Goal: Task Accomplishment & Management: Use online tool/utility

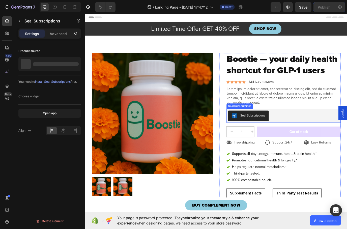
click at [327, 138] on div "Seal Subscriptions" at bounding box center [314, 132] width 128 height 12
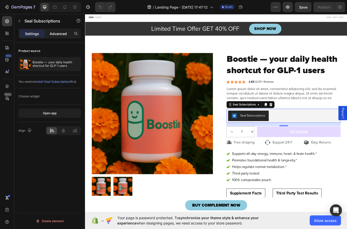
click at [65, 33] on p "Advanced" at bounding box center [58, 33] width 17 height 5
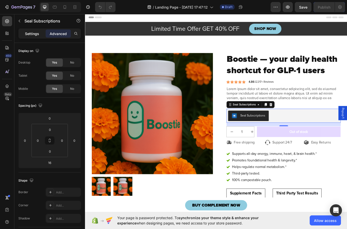
click at [33, 33] on p "Settings" at bounding box center [32, 33] width 14 height 5
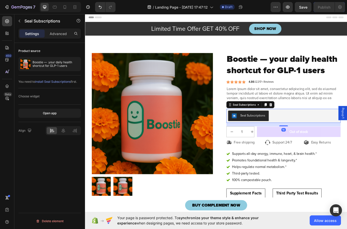
click at [311, 138] on div "Seal Subscriptions" at bounding box center [314, 132] width 128 height 12
click at [317, 138] on div "Seal Subscriptions" at bounding box center [314, 132] width 128 height 12
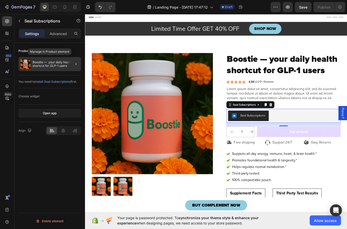
click at [38, 64] on p "Boostie — your daily health shortcut for GLP-1 users" at bounding box center [56, 64] width 46 height 7
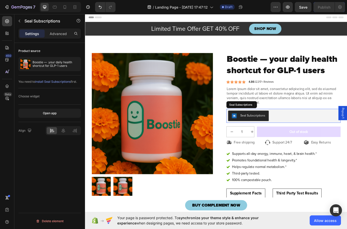
click at [301, 138] on div "Seal Subscriptions" at bounding box center [314, 132] width 128 height 12
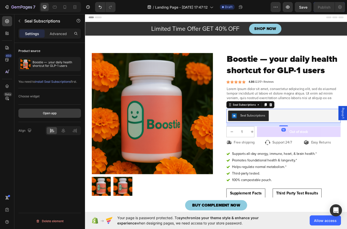
click at [50, 115] on div "Open app" at bounding box center [50, 113] width 14 height 5
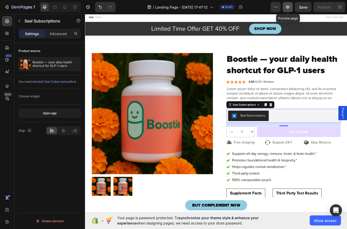
click at [287, 7] on icon "button" at bounding box center [287, 7] width 5 height 5
click at [290, 8] on icon "button" at bounding box center [287, 7] width 5 height 5
click at [308, 7] on button "Save" at bounding box center [303, 7] width 17 height 10
click at [290, 8] on button "button" at bounding box center [288, 7] width 10 height 10
click at [58, 37] on div "Advanced" at bounding box center [58, 34] width 25 height 8
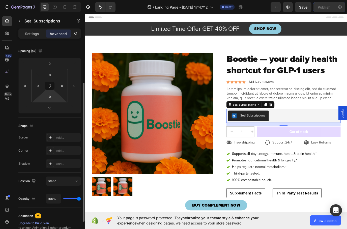
scroll to position [129, 0]
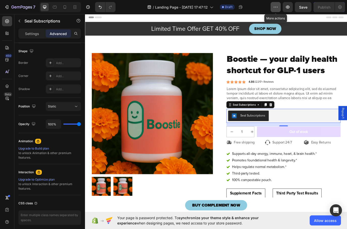
click at [274, 8] on icon "button" at bounding box center [275, 7] width 5 height 5
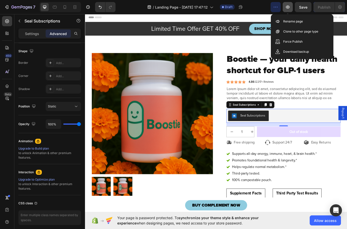
click at [290, 8] on icon "button" at bounding box center [287, 7] width 5 height 5
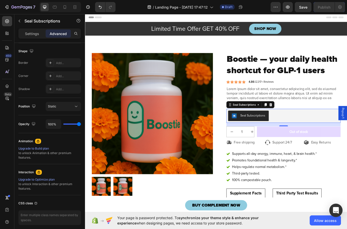
click at [339, 212] on div "Open Intercom Messenger" at bounding box center [335, 210] width 13 height 13
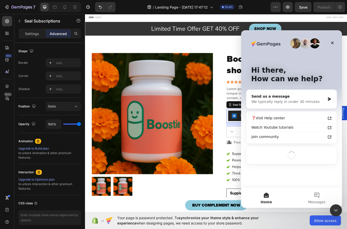
scroll to position [0, 0]
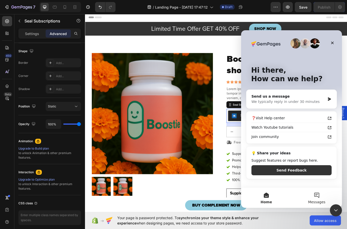
click at [315, 196] on button "Messages" at bounding box center [316, 198] width 50 height 20
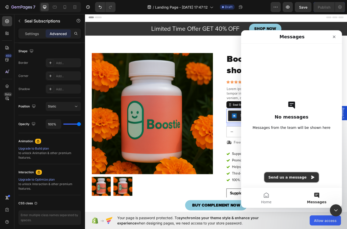
click at [283, 180] on button "Send us a message" at bounding box center [291, 177] width 54 height 10
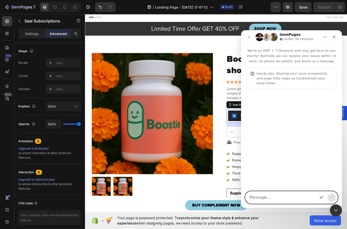
click at [259, 195] on textarea "Message…" at bounding box center [291, 197] width 92 height 12
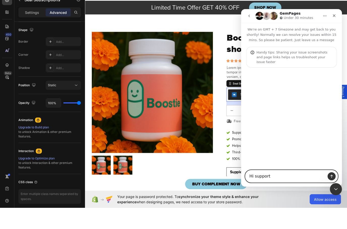
type textarea "Hi support"
click at [332, 177] on icon "Send a message…" at bounding box center [332, 176] width 4 height 4
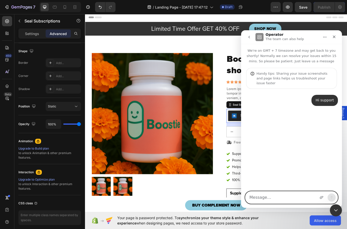
click at [261, 201] on textarea "Message…" at bounding box center [291, 197] width 92 height 12
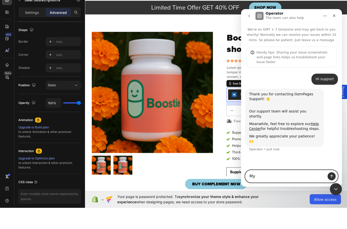
type textarea "M"
type textarea "Icantpreviewmylandingpage"
click at [334, 175] on button "Send a message…" at bounding box center [332, 176] width 8 height 8
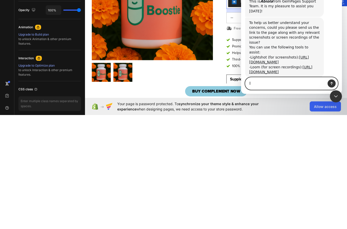
scroll to position [103, 0]
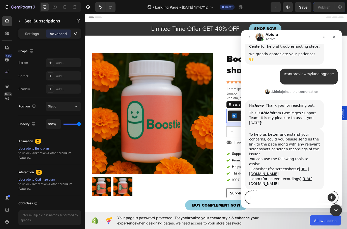
click at [266, 202] on textarea "I" at bounding box center [291, 197] width 92 height 12
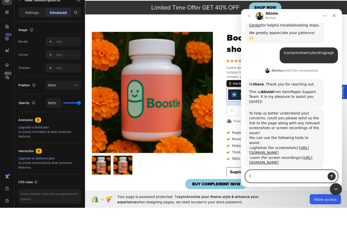
type textarea "I"
paste textarea "[URL][DOMAIN_NAME][DOMAIN_NAME]"
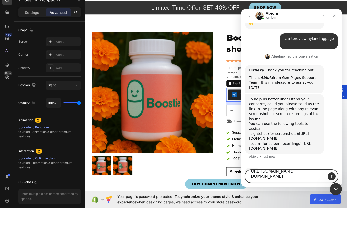
scroll to position [119, 0]
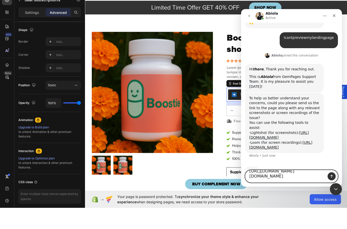
type textarea "[URL][DOMAIN_NAME][DOMAIN_NAME]"
click at [331, 178] on icon "Send a message…" at bounding box center [332, 176] width 4 height 4
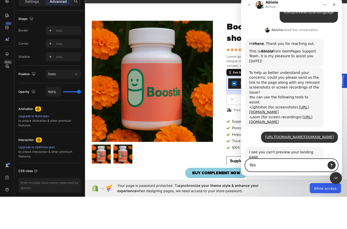
scroll to position [133, 0]
type textarea "Yes"
click at [331, 166] on icon "Send a message…" at bounding box center [332, 165] width 4 height 4
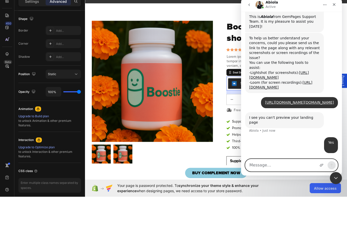
scroll to position [167, 0]
type textarea "[PERSON_NAME]"
drag, startPoint x: 35, startPoint y: 7, endPoint x: 0, endPoint y: -33, distance: 53.1
click at [0, 0] on html "7 / Landing Page - Aug 18, 17:47:12 Draft Preview Save Publish 450 Beta Section…" at bounding box center [173, 0] width 347 height 0
click at [332, 166] on icon "Send a message…" at bounding box center [332, 165] width 4 height 4
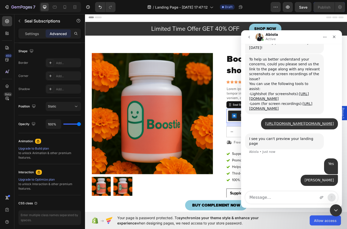
scroll to position [159, 0]
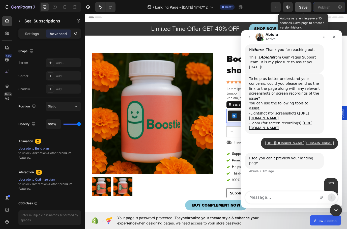
click at [300, 9] on span "Save" at bounding box center [303, 7] width 8 height 4
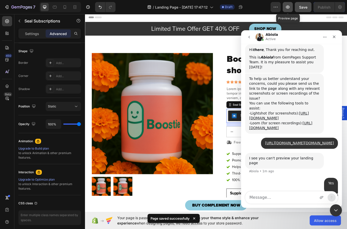
click at [287, 7] on icon "button" at bounding box center [288, 7] width 4 height 3
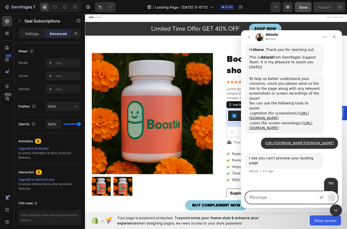
click at [274, 197] on textarea "Message…" at bounding box center [291, 197] width 92 height 12
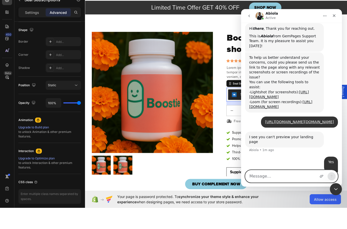
type textarea "T"
click at [288, 172] on textarea "To" at bounding box center [291, 176] width 92 height 12
click at [300, 178] on textarea "To" at bounding box center [291, 176] width 92 height 12
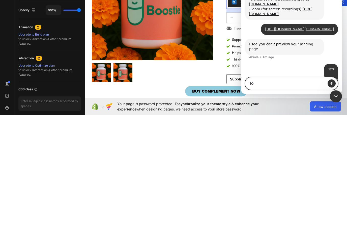
type textarea "T"
type textarea "[PERSON_NAME]"
click at [331, 80] on button "Send a message…" at bounding box center [332, 83] width 8 height 8
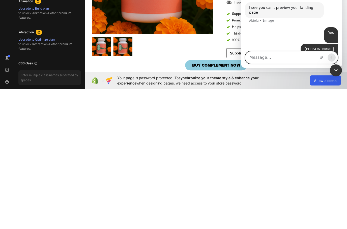
scroll to position [170, 0]
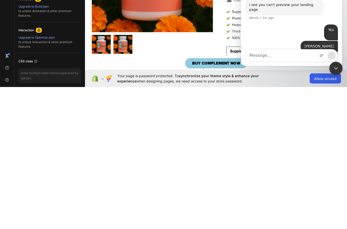
click html
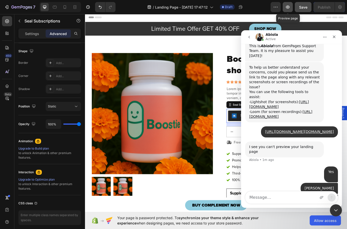
click at [288, 7] on icon "button" at bounding box center [288, 7] width 4 height 3
click at [289, 6] on icon "button" at bounding box center [287, 7] width 5 height 5
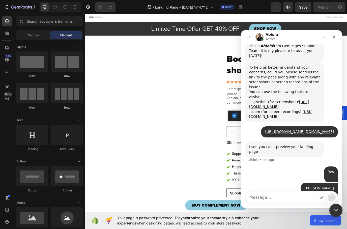
scroll to position [188, 0]
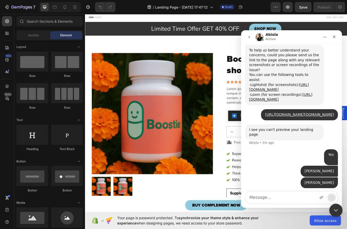
click at [332, 211] on icon "Close Intercom Messenger" at bounding box center [335, 210] width 6 height 6
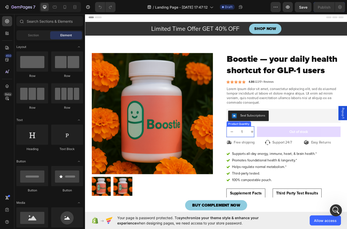
scroll to position [46, 0]
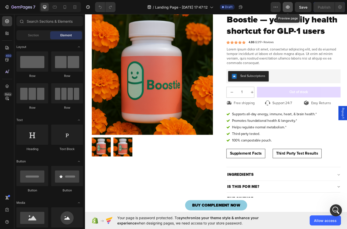
click at [287, 5] on icon "button" at bounding box center [287, 7] width 5 height 5
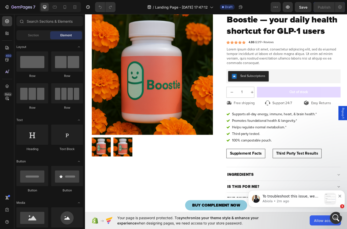
click at [344, 215] on div "Your page is password protected. To synchronize your theme style & enhance your…" at bounding box center [216, 220] width 262 height 17
click at [336, 218] on icon "Open Intercom Messenger" at bounding box center [335, 217] width 8 height 8
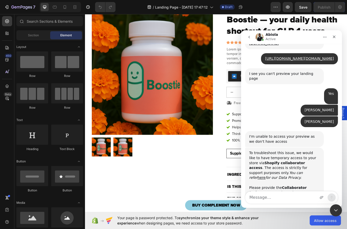
scroll to position [279, 0]
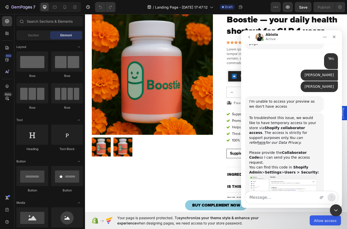
click at [288, 204] on div "Intercom messenger" at bounding box center [291, 199] width 101 height 17
click at [286, 198] on textarea "Message…" at bounding box center [291, 197] width 92 height 12
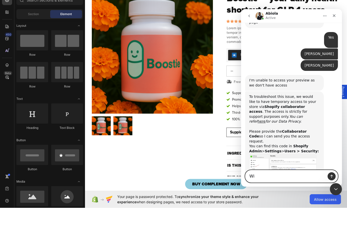
type textarea "W"
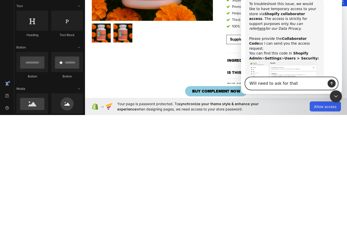
type textarea "Will need to ask for that"
click at [337, 80] on div "Intercom messenger" at bounding box center [332, 83] width 12 height 12
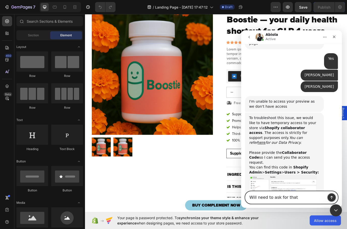
click at [329, 196] on button "Send a message…" at bounding box center [332, 197] width 8 height 8
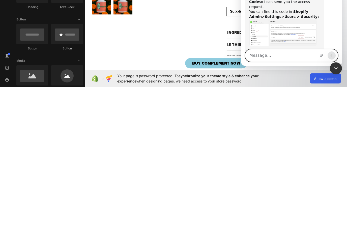
scroll to position [294, 0]
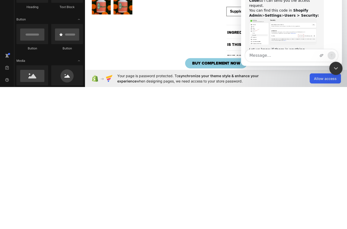
click at [333, 65] on icon "Close Intercom Messenger" at bounding box center [335, 68] width 6 height 6
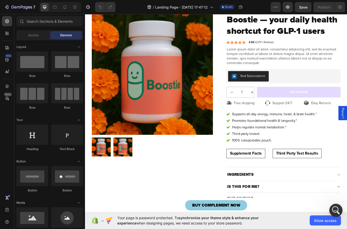
click at [335, 214] on div "Open Intercom Messenger" at bounding box center [335, 209] width 17 height 17
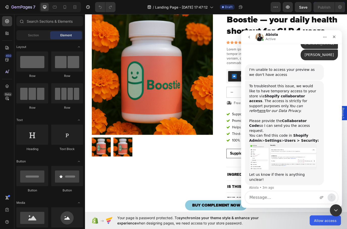
scroll to position [313, 0]
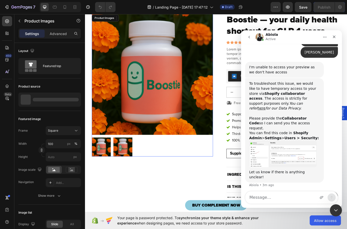
click at [193, 176] on div at bounding box center [163, 168] width 140 height 22
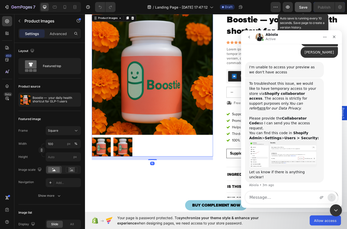
click at [305, 9] on div "Save" at bounding box center [303, 7] width 8 height 5
click at [305, 8] on icon "button" at bounding box center [303, 7] width 5 height 5
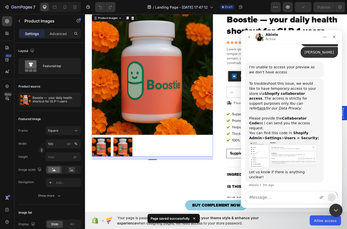
click at [333, 208] on icon "Close Intercom Messenger" at bounding box center [335, 210] width 6 height 6
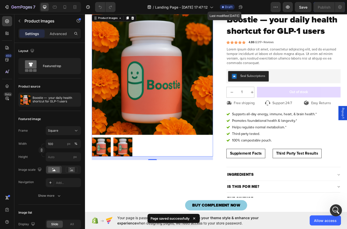
click at [227, 8] on span "Draft" at bounding box center [229, 7] width 8 height 5
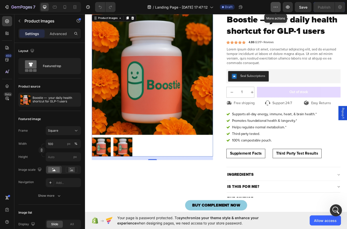
click at [276, 8] on icon "button" at bounding box center [275, 7] width 5 height 5
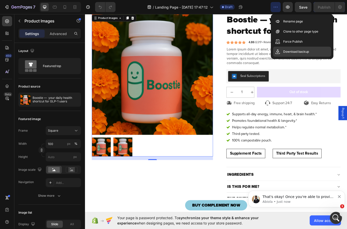
scroll to position [0, 0]
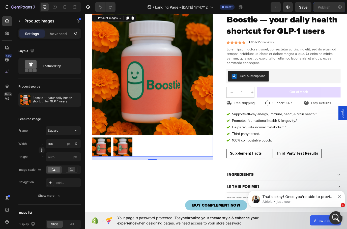
drag, startPoint x: 332, startPoint y: 221, endPoint x: 661, endPoint y: 433, distance: 391.9
click at [331, 221] on div "Open Intercom Messenger" at bounding box center [335, 217] width 17 height 17
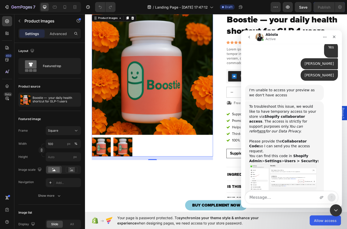
scroll to position [313, 0]
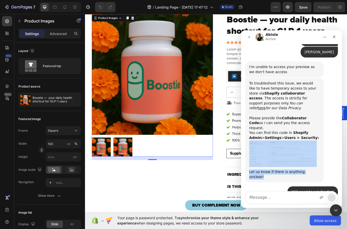
drag, startPoint x: 314, startPoint y: 105, endPoint x: 311, endPoint y: 145, distance: 40.2
click at [311, 145] on div "To troubleshoot this issue, we would like to have temporary access to your stor…" at bounding box center [284, 130] width 79 height 104
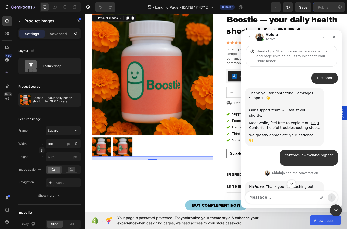
scroll to position [22, 0]
click at [253, 121] on link "Help Center" at bounding box center [284, 125] width 70 height 9
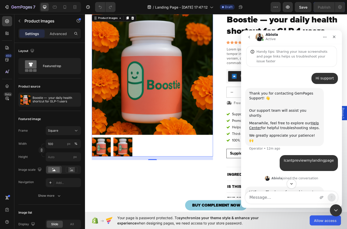
click at [292, 183] on icon "Scroll to bottom" at bounding box center [291, 184] width 5 height 5
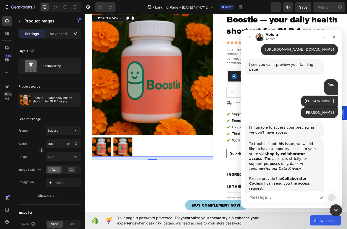
scroll to position [323, 0]
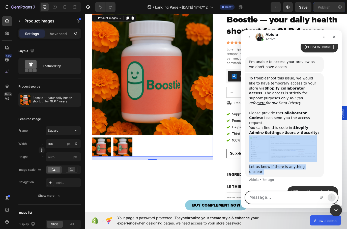
click at [261, 197] on textarea "Message…" at bounding box center [291, 197] width 92 height 12
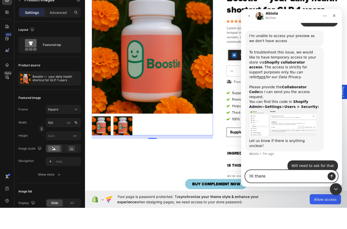
scroll to position [328, 0]
type textarea "Hi there"
click at [331, 177] on icon "Send a message…" at bounding box center [332, 176] width 4 height 4
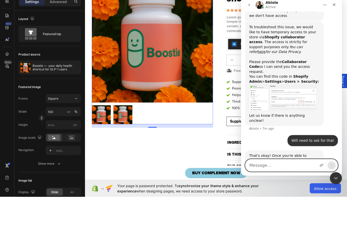
click at [258, 167] on textarea "Message…" at bounding box center [291, 165] width 92 height 12
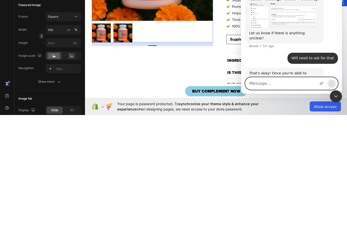
type textarea "I"
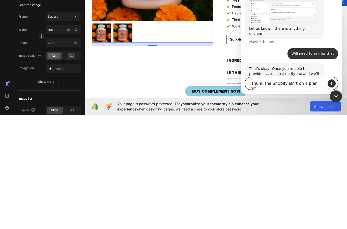
scroll to position [348, 0]
type textarea "I thunk the Shopify isn’t on a plan yet"
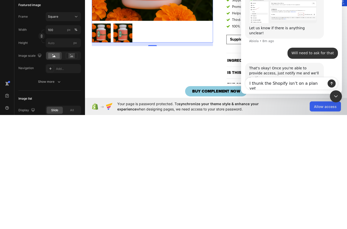
click at [333, 83] on icon "Send a message…" at bounding box center [331, 83] width 3 height 3
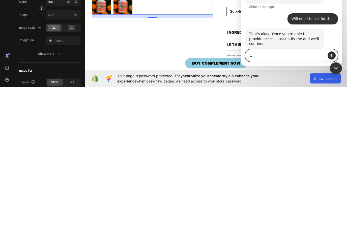
scroll to position [359, 0]
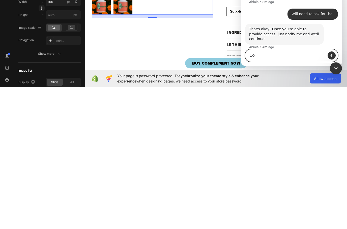
type textarea "C"
type textarea "Should be why right?"
click at [332, 55] on icon "Send a message…" at bounding box center [331, 55] width 3 height 3
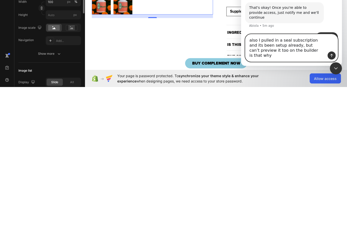
scroll to position [2, 0]
type textarea "also I pulled in a seal subscription and its been setup already, but can’t prev…"
click at [332, 59] on button "Send a message…" at bounding box center [332, 55] width 8 height 8
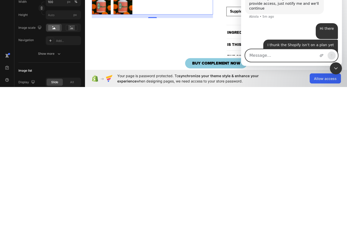
scroll to position [391, 0]
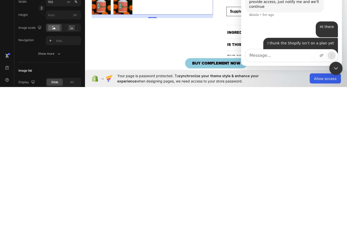
click at [336, 66] on icon "Close Intercom Messenger" at bounding box center [335, 68] width 6 height 6
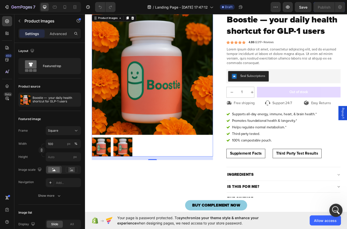
click at [334, 204] on div "Open Intercom Messenger" at bounding box center [335, 209] width 17 height 17
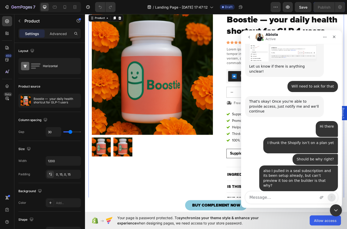
scroll to position [420, 0]
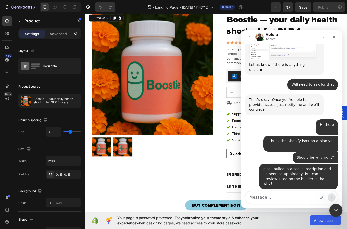
click at [339, 208] on div "Close Intercom Messenger" at bounding box center [335, 209] width 12 height 12
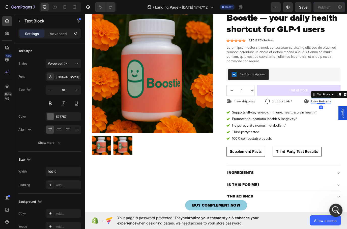
scroll to position [49, 0]
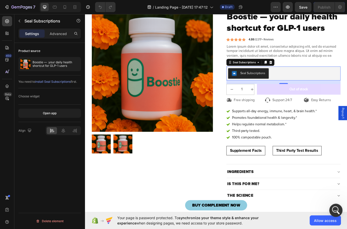
click at [331, 209] on div "Open Intercom Messenger" at bounding box center [335, 209] width 17 height 17
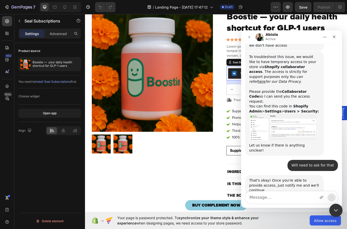
scroll to position [420, 0]
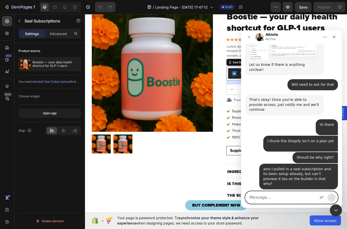
click at [270, 197] on textarea "Message…" at bounding box center [291, 197] width 92 height 12
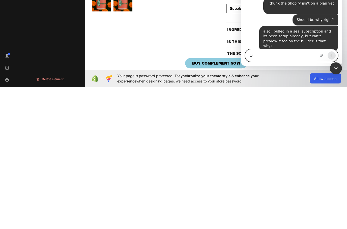
scroll to position [427, 0]
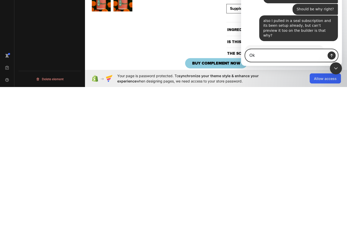
type textarea "Ok"
click at [332, 56] on icon "Send a message…" at bounding box center [331, 55] width 3 height 3
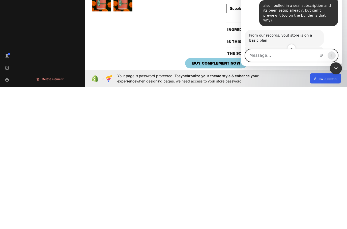
scroll to position [442, 0]
click at [320, 56] on icon "Upload attachment" at bounding box center [322, 55] width 4 height 3
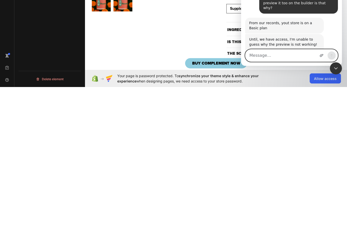
scroll to position [493, 0]
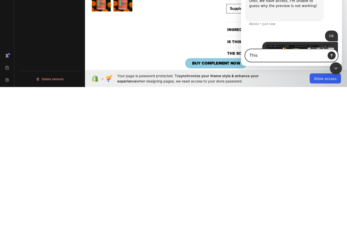
type textarea "This"
click at [332, 55] on icon "Send a message…" at bounding box center [331, 55] width 3 height 3
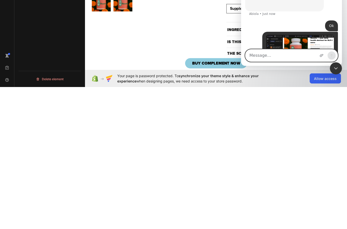
scroll to position [504, 0]
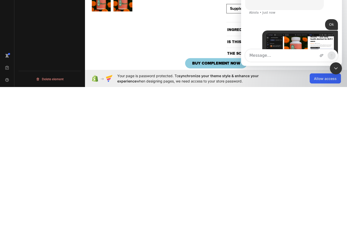
click at [306, 34] on img "user says…" at bounding box center [300, 56] width 68 height 45
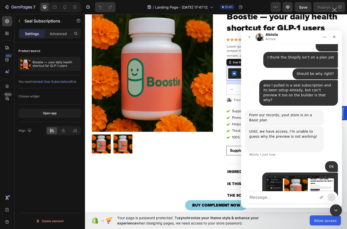
scroll to position [0, 0]
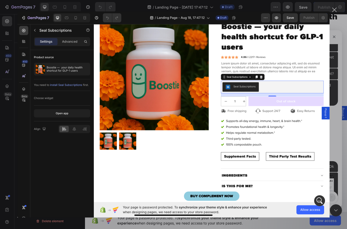
click at [71, 41] on img "Close" at bounding box center [173, 114] width 312 height 206
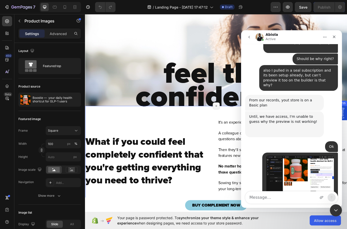
scroll to position [350, 0]
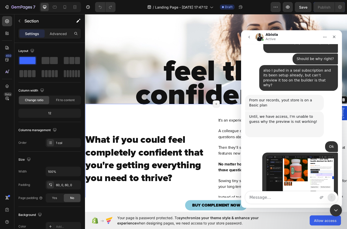
click at [335, 206] on div "Close Intercom Messenger" at bounding box center [335, 209] width 12 height 12
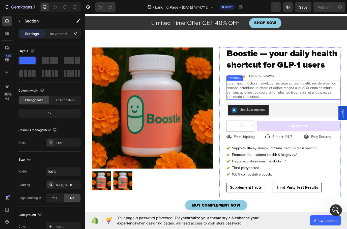
scroll to position [30, 0]
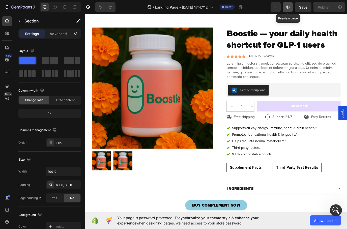
click at [289, 5] on icon "button" at bounding box center [287, 7] width 5 height 5
click at [339, 208] on div "Open Intercom Messenger" at bounding box center [335, 209] width 17 height 17
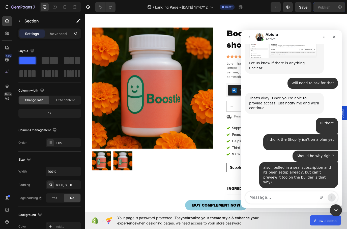
scroll to position [519, 0]
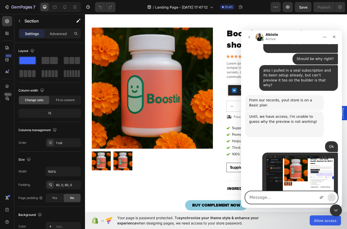
click at [323, 197] on icon "Upload attachment" at bounding box center [322, 197] width 4 height 3
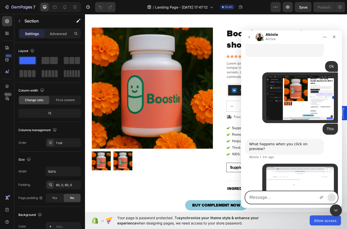
scroll to position [580, 0]
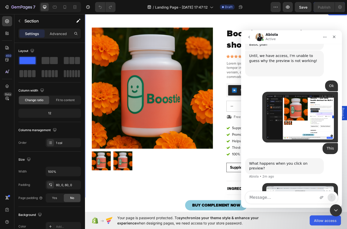
click at [264, 22] on div "Product Images Boostie — your daily health shortcut for GLP-1 users Product Tit…" at bounding box center [236, 145] width 303 height 271
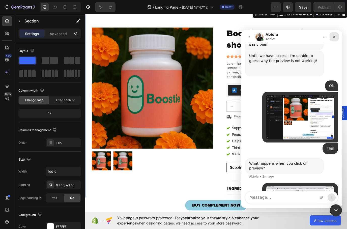
click at [332, 35] on div "Close" at bounding box center [334, 36] width 9 height 9
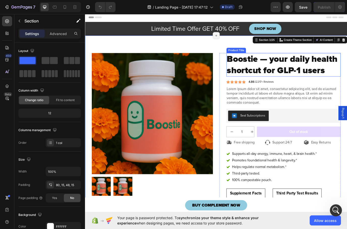
scroll to position [0, 0]
click at [56, 34] on p "Advanced" at bounding box center [58, 33] width 17 height 5
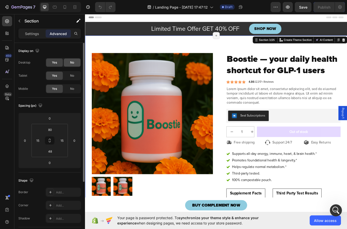
click at [68, 61] on div "No" at bounding box center [72, 63] width 17 height 8
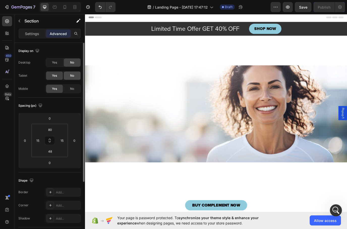
click at [69, 74] on div "No" at bounding box center [72, 76] width 17 height 8
click at [73, 89] on span "No" at bounding box center [72, 88] width 4 height 5
click at [50, 63] on div "Yes" at bounding box center [54, 63] width 17 height 8
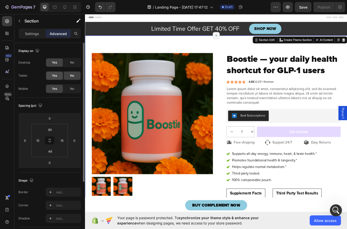
click at [59, 77] on div "Yes" at bounding box center [54, 76] width 17 height 8
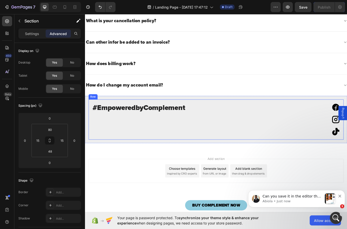
scroll to position [6008, 0]
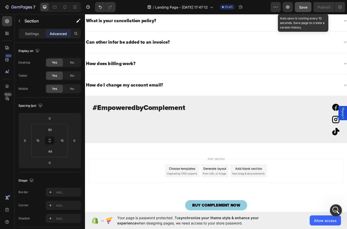
click at [303, 8] on span "Save" at bounding box center [303, 7] width 8 height 4
click at [305, 8] on span "Save" at bounding box center [303, 7] width 8 height 4
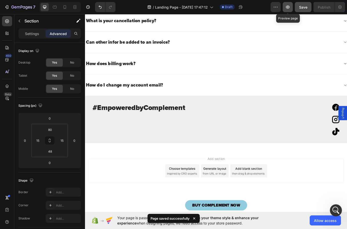
click at [289, 8] on icon "button" at bounding box center [288, 7] width 4 height 3
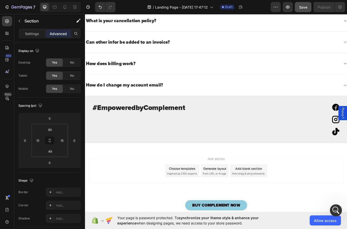
click at [330, 212] on div "Your page is password protected. To synchronize your theme style & enhance your…" at bounding box center [216, 220] width 262 height 17
click at [332, 211] on div "Open Intercom Messenger" at bounding box center [335, 209] width 17 height 17
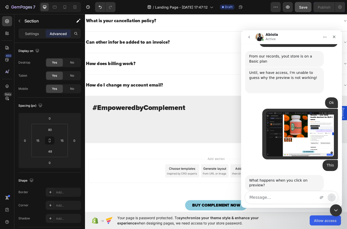
scroll to position [644, 0]
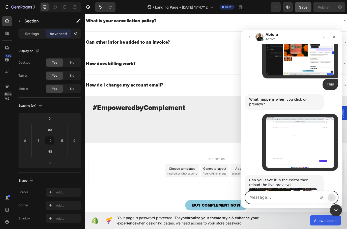
click at [263, 197] on textarea "Message…" at bounding box center [291, 197] width 92 height 12
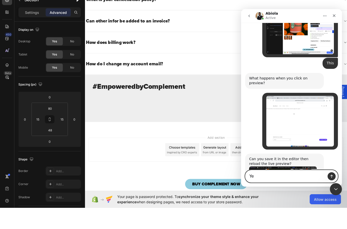
type textarea "Yes"
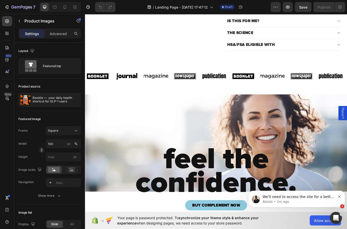
scroll to position [227, 0]
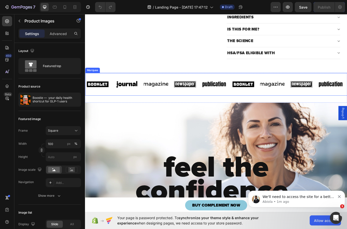
click at [320, 104] on div "Image" at bounding box center [334, 95] width 28 height 18
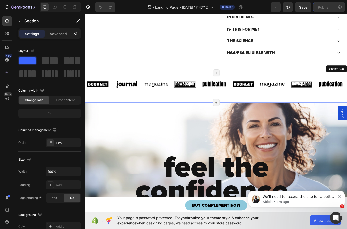
click at [312, 116] on div "Image Image Image Image Image Image Image Image 0 Image Image Image Image Image…" at bounding box center [236, 99] width 303 height 34
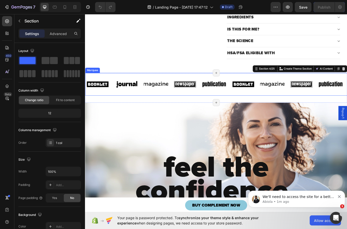
click at [252, 102] on div "Image" at bounding box center [237, 95] width 34 height 18
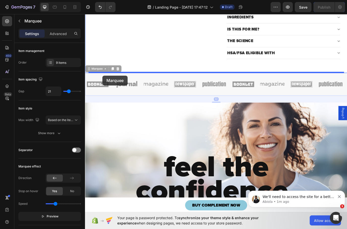
drag, startPoint x: 87, startPoint y: 91, endPoint x: 105, endPoint y: 85, distance: 18.9
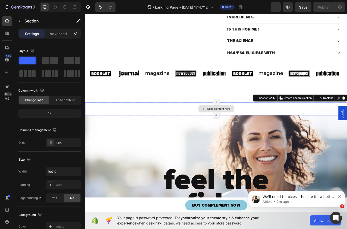
click at [307, 131] on div "Drop element here" at bounding box center [236, 123] width 303 height 15
click at [294, 177] on div "feel the confidence. Heading Section 5/25 Page has reached Shopify’s 25 section…" at bounding box center [236, 187] width 303 height 112
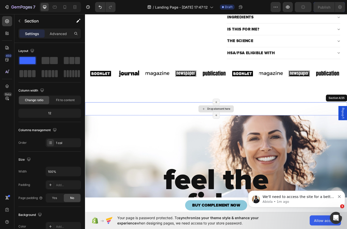
click at [347, 131] on div "Drop element here" at bounding box center [236, 123] width 303 height 15
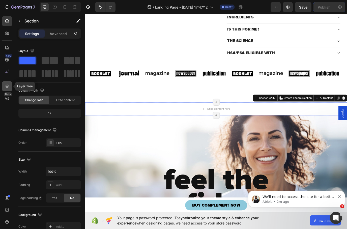
click at [5, 87] on icon at bounding box center [7, 86] width 5 height 5
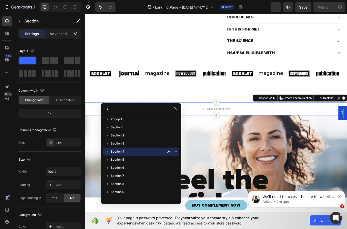
drag, startPoint x: 111, startPoint y: 206, endPoint x: 101, endPoint y: 110, distance: 96.0
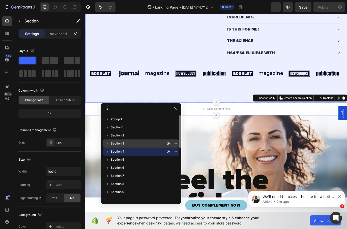
click at [152, 147] on div "Section 3" at bounding box center [141, 143] width 73 height 8
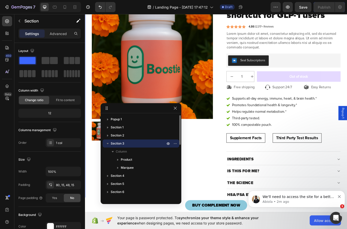
scroll to position [9, 0]
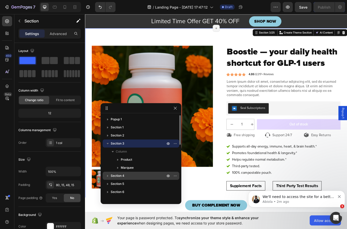
click at [134, 178] on p "Section 4" at bounding box center [138, 175] width 55 height 5
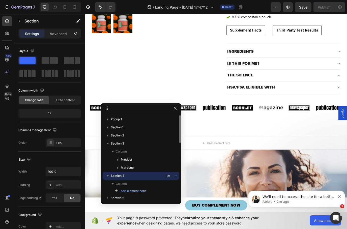
scroll to position [325, 0]
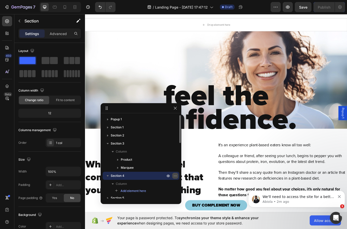
click at [174, 176] on icon "button" at bounding box center [174, 176] width 1 height 1
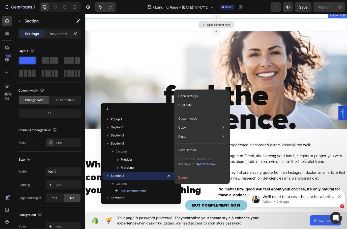
click at [298, 34] on div "Drop element here" at bounding box center [236, 26] width 303 height 15
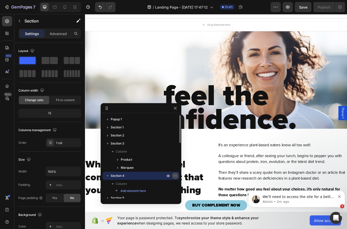
click at [176, 176] on icon "button" at bounding box center [175, 176] width 4 height 4
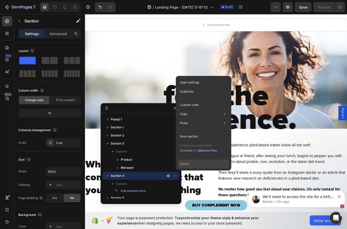
click at [185, 164] on button "Delete" at bounding box center [203, 163] width 51 height 9
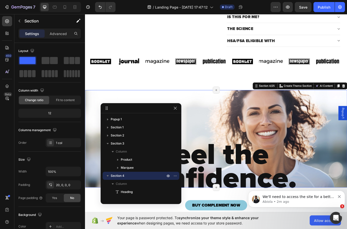
scroll to position [236, 0]
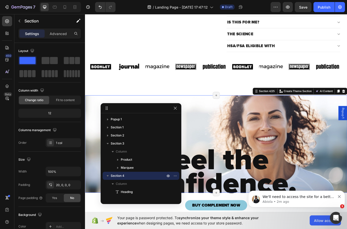
click at [304, 131] on div "feel the confidence. Heading Section 4/25 You can create reusable sections Crea…" at bounding box center [236, 164] width 303 height 112
click at [280, 129] on div "feel the confidence. Heading Section 4/25 You can create reusable sections Crea…" at bounding box center [236, 164] width 303 height 112
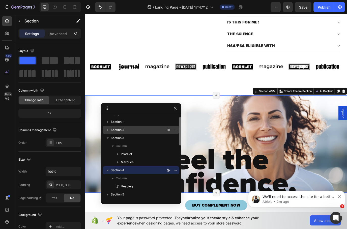
scroll to position [0, 0]
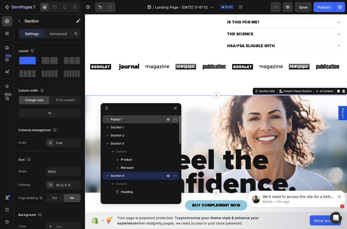
click at [176, 119] on icon "button" at bounding box center [175, 119] width 4 height 4
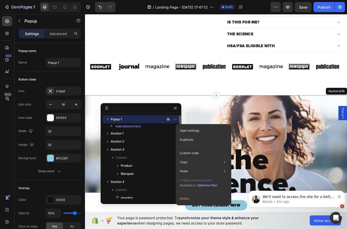
click at [130, 119] on p "Popup 1" at bounding box center [138, 119] width 55 height 5
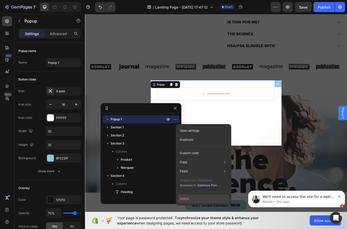
click at [192, 200] on button "Delete" at bounding box center [203, 198] width 51 height 9
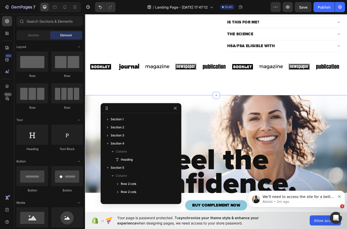
click at [299, 96] on div "Image Image Image Image Image Image Image Image Image Image Image Image Image I…" at bounding box center [236, 79] width 295 height 34
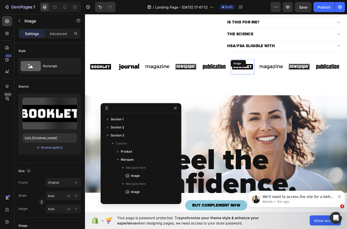
click at [280, 81] on img at bounding box center [266, 75] width 27 height 12
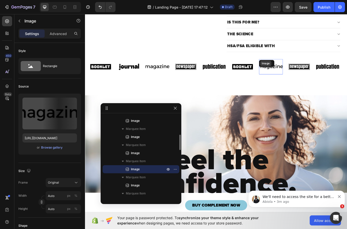
click at [290, 75] on div "Image" at bounding box center [295, 71] width 18 height 8
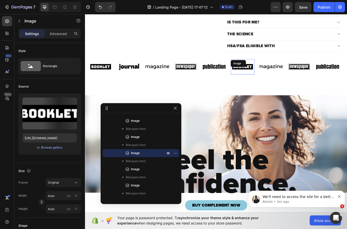
click at [280, 78] on div "Image" at bounding box center [266, 75] width 27 height 18
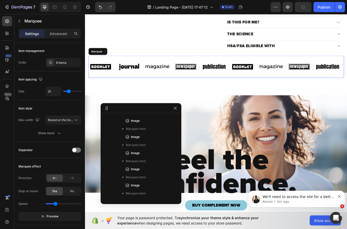
click at [286, 77] on div "Image Image Image Image Image Image 0 Image Image Image Image Image Image Image…" at bounding box center [236, 75] width 295 height 26
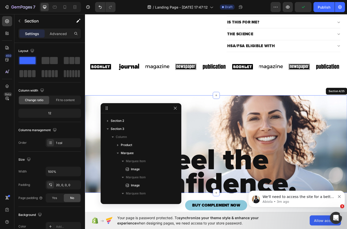
click at [282, 120] on div "feel the confidence. Heading Section 4/25" at bounding box center [236, 164] width 303 height 112
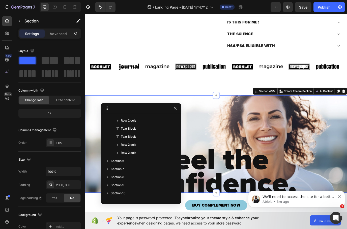
scroll to position [361, 0]
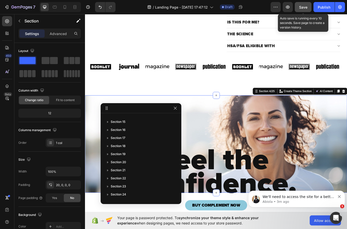
click at [302, 8] on span "Save" at bounding box center [303, 7] width 8 height 4
click at [303, 7] on span "Save" at bounding box center [303, 7] width 8 height 4
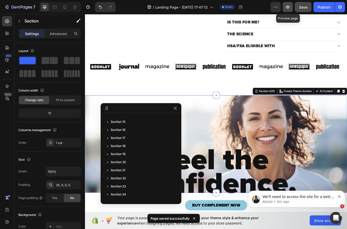
click at [287, 8] on icon "button" at bounding box center [288, 7] width 4 height 3
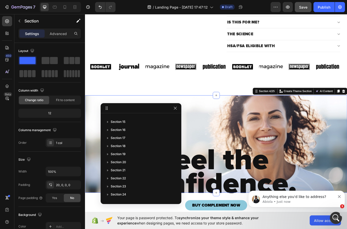
scroll to position [0, 0]
click at [344, 213] on body "Anything else you'd like to address? [GEOGRAPHIC_DATA] • Just now" at bounding box center [296, 197] width 97 height 31
click at [335, 218] on icon "Open Intercom Messenger" at bounding box center [335, 217] width 8 height 8
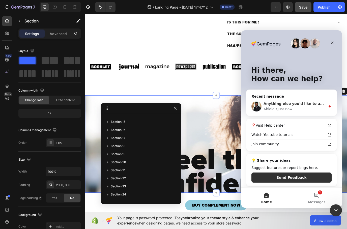
click at [298, 107] on div "Abiola • Just now" at bounding box center [295, 108] width 62 height 5
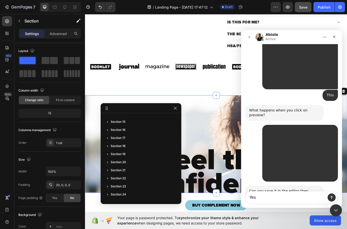
scroll to position [767, 0]
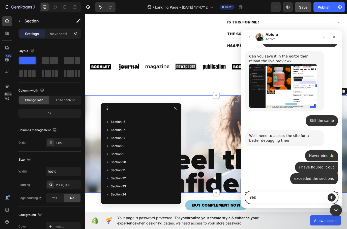
click at [265, 192] on textarea "Yes" at bounding box center [291, 197] width 92 height 12
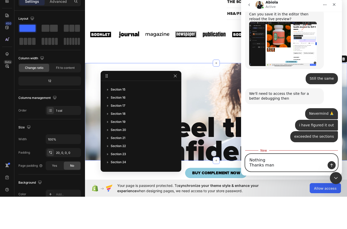
scroll to position [777, 0]
type textarea "Nothing Thanks man"
click at [331, 164] on icon "Send a message…" at bounding box center [332, 165] width 4 height 4
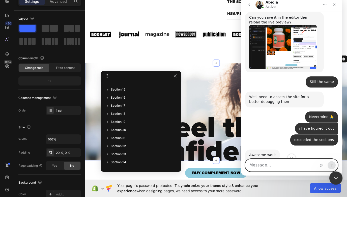
scroll to position [773, 0]
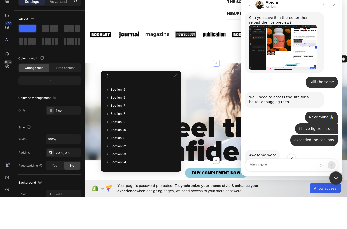
click at [336, 179] on icon "Close Intercom Messenger" at bounding box center [335, 177] width 6 height 6
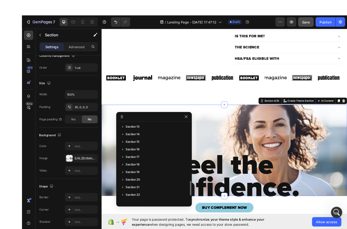
scroll to position [346, 0]
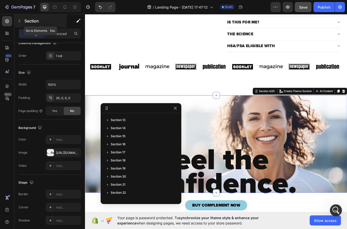
click at [27, 22] on p "Section" at bounding box center [44, 21] width 41 height 6
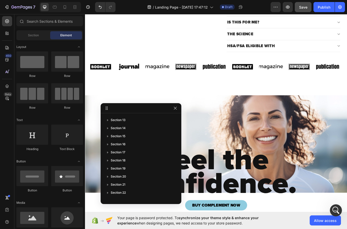
drag, startPoint x: 8, startPoint y: 196, endPoint x: 3, endPoint y: 176, distance: 20.9
click at [3, 176] on div "450 Beta" at bounding box center [7, 104] width 10 height 177
click at [277, 7] on icon "button" at bounding box center [275, 7] width 5 height 5
click at [338, 8] on icon "button" at bounding box center [339, 7] width 5 height 5
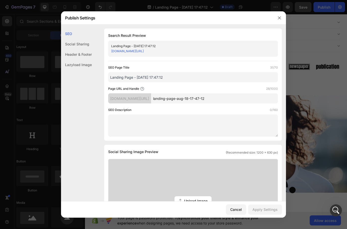
click at [75, 60] on div "Header & Footer" at bounding box center [76, 65] width 31 height 10
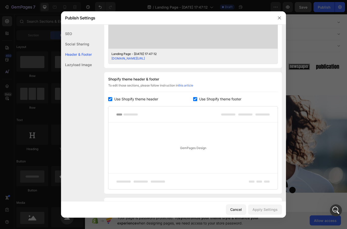
scroll to position [223, 0]
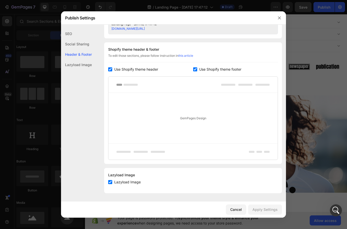
click at [110, 68] on input "checkbox" at bounding box center [110, 69] width 4 height 4
checkbox input "false"
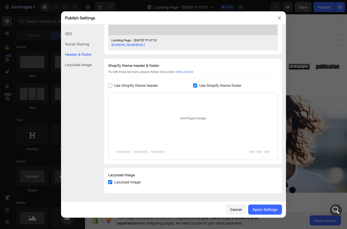
scroll to position [207, 0]
click at [199, 85] on label "Use Shopify theme footer" at bounding box center [219, 85] width 44 height 6
checkbox input "false"
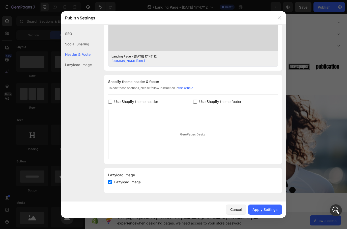
scroll to position [191, 0]
click at [265, 211] on div "Apply Settings" at bounding box center [264, 209] width 25 height 5
click at [281, 18] on icon "button" at bounding box center [279, 18] width 4 height 4
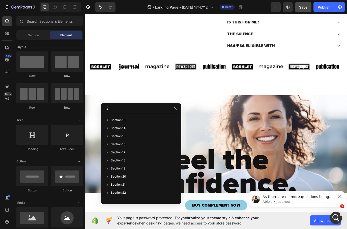
scroll to position [0, 0]
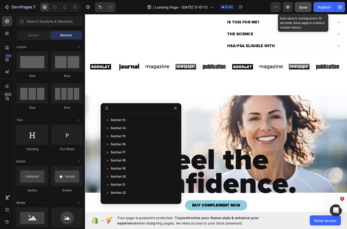
click at [303, 7] on span "Save" at bounding box center [303, 7] width 8 height 4
click at [301, 7] on span "Save" at bounding box center [303, 7] width 8 height 4
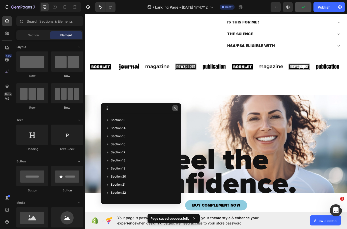
click at [174, 109] on icon "button" at bounding box center [175, 108] width 4 height 4
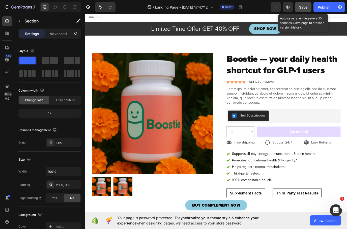
click at [301, 9] on span "Save" at bounding box center [303, 7] width 8 height 4
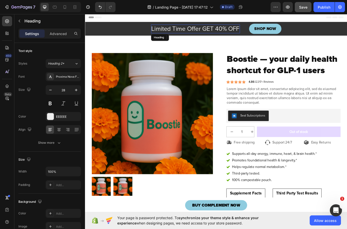
click at [222, 33] on h2 "Limited Time Offer GET 40% OFF" at bounding box center [212, 31] width 103 height 10
click at [56, 8] on icon at bounding box center [55, 7] width 4 height 3
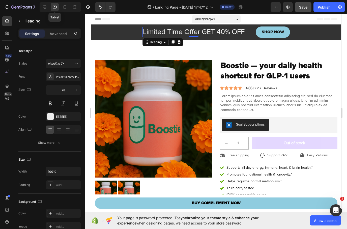
scroll to position [-5, 0]
click at [66, 7] on icon at bounding box center [64, 7] width 5 height 5
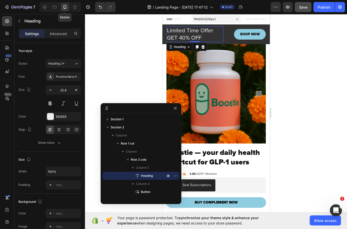
scroll to position [-3, 0]
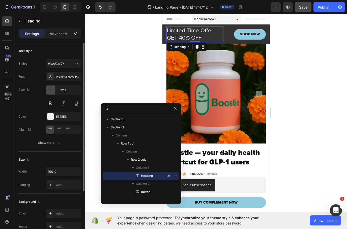
click at [52, 90] on icon "button" at bounding box center [50, 89] width 5 height 5
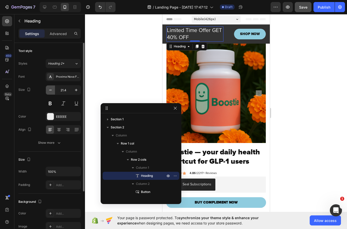
scroll to position [0, 0]
click at [52, 90] on icon "button" at bounding box center [50, 89] width 5 height 5
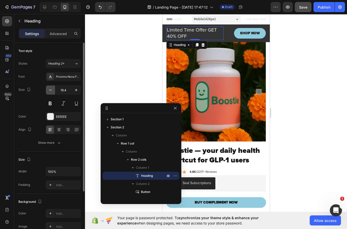
click at [52, 90] on icon "button" at bounding box center [50, 89] width 5 height 5
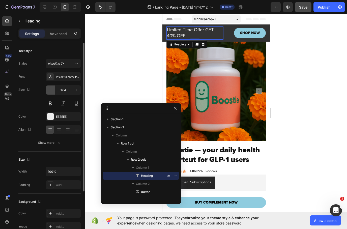
click at [52, 90] on icon "button" at bounding box center [50, 89] width 5 height 5
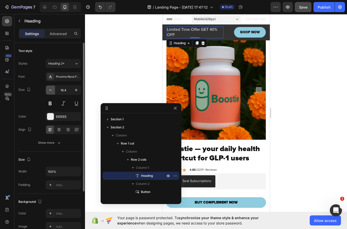
click at [52, 90] on icon "button" at bounding box center [50, 89] width 5 height 5
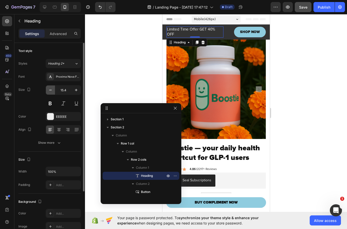
click at [52, 90] on icon "button" at bounding box center [50, 89] width 5 height 5
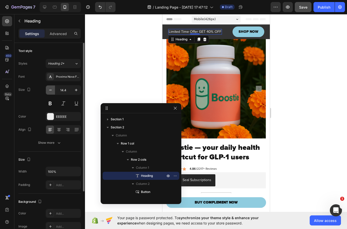
click at [52, 90] on icon "button" at bounding box center [50, 89] width 5 height 5
click at [73, 89] on button "button" at bounding box center [76, 89] width 9 height 9
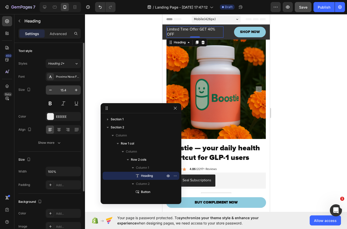
click at [62, 89] on input "15.4" at bounding box center [63, 89] width 17 height 9
click at [62, 90] on input "15.4" at bounding box center [63, 89] width 17 height 9
click at [68, 89] on input "15.4" at bounding box center [63, 89] width 17 height 9
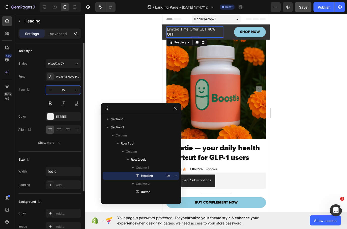
type input "1"
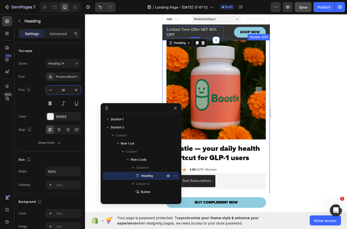
type input "16"
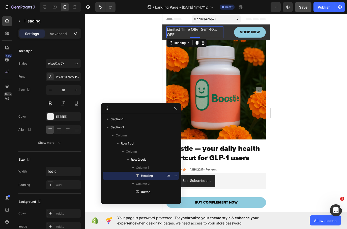
click at [296, 65] on div at bounding box center [216, 121] width 262 height 215
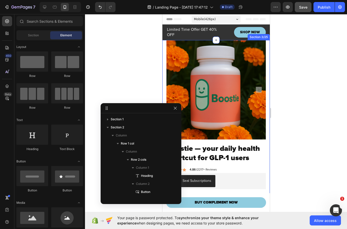
click at [165, 57] on div "Product Images Boostie — your daily health shortcut for GLP-1 users Product Tit…" at bounding box center [215, 225] width 107 height 370
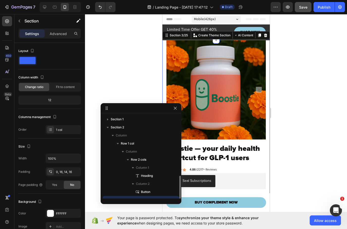
scroll to position [47, 0]
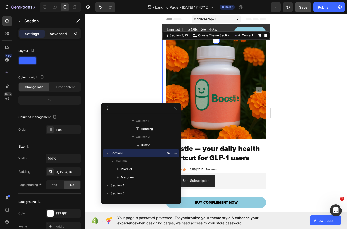
click at [60, 33] on p "Advanced" at bounding box center [58, 33] width 17 height 5
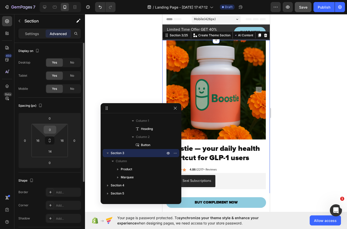
click at [50, 130] on input "0" at bounding box center [50, 130] width 10 height 8
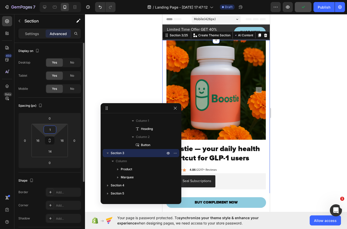
type input "14"
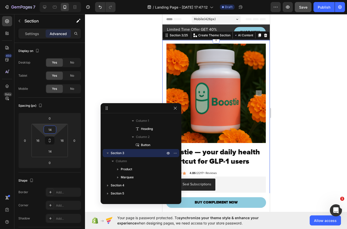
click at [298, 104] on div at bounding box center [216, 121] width 262 height 215
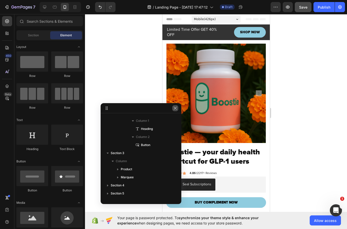
click at [176, 108] on icon "button" at bounding box center [175, 108] width 4 height 4
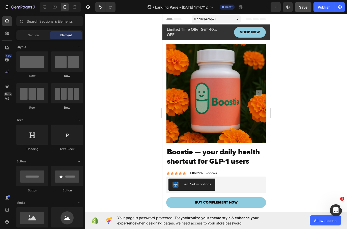
click at [316, 125] on div at bounding box center [216, 121] width 262 height 215
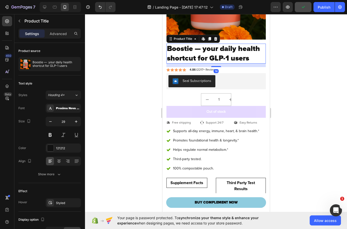
scroll to position [107, 0]
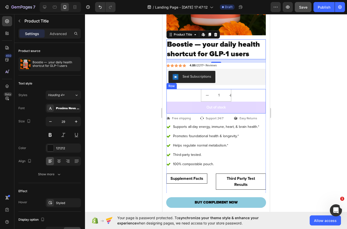
click at [195, 102] on div "1 Product Quantity Row" at bounding box center [215, 95] width 99 height 13
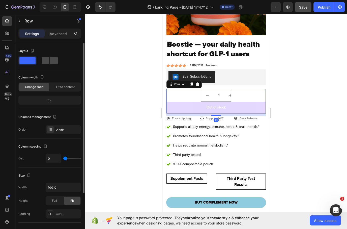
click at [52, 62] on span at bounding box center [54, 60] width 8 height 7
type input "12"
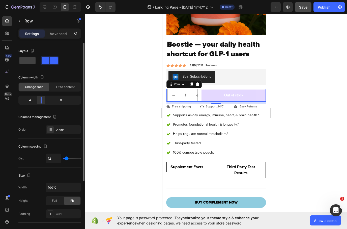
drag, startPoint x: 49, startPoint y: 99, endPoint x: 40, endPoint y: 101, distance: 9.3
click at [38, 0] on body "7 / Landing Page - [DATE] 17:47:12 Draft Preview Save Publish 450 Beta Sections…" at bounding box center [173, 0] width 347 height 0
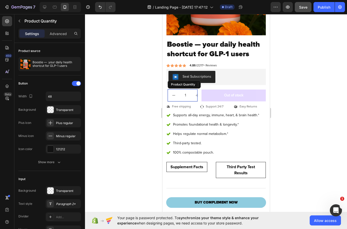
click at [180, 101] on input "1" at bounding box center [185, 95] width 11 height 12
click at [58, 37] on div "Advanced" at bounding box center [58, 34] width 25 height 8
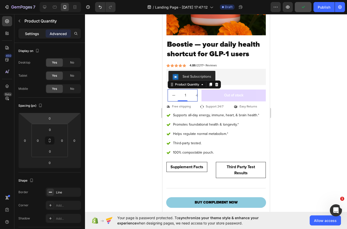
click at [32, 32] on p "Settings" at bounding box center [32, 33] width 14 height 5
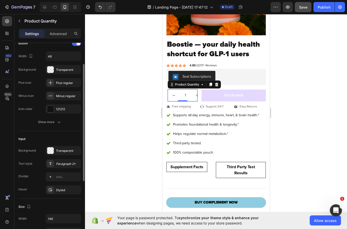
scroll to position [0, 0]
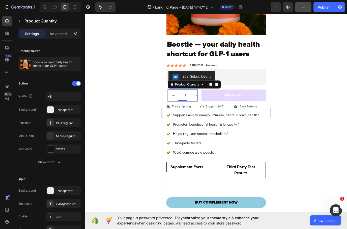
click at [176, 101] on button "decrement" at bounding box center [173, 95] width 12 height 12
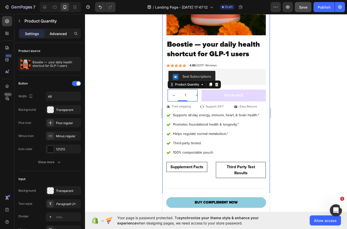
click at [62, 33] on p "Advanced" at bounding box center [58, 33] width 17 height 5
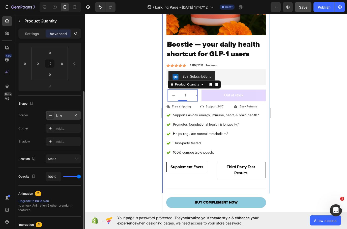
scroll to position [129, 0]
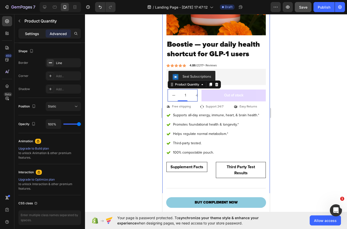
click at [30, 34] on p "Settings" at bounding box center [32, 33] width 14 height 5
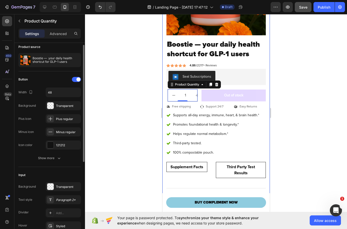
scroll to position [0, 0]
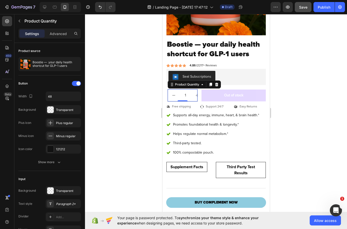
click at [172, 98] on icon "decrement" at bounding box center [173, 95] width 5 height 5
click at [63, 35] on p "Advanced" at bounding box center [58, 33] width 17 height 5
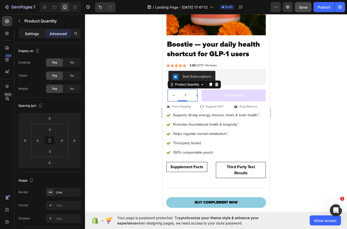
click at [29, 36] on p "Settings" at bounding box center [32, 33] width 14 height 5
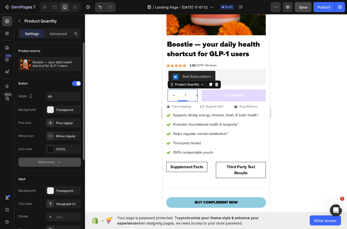
click at [43, 160] on div "Show more" at bounding box center [49, 162] width 23 height 5
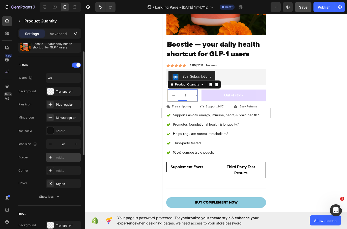
scroll to position [26, 0]
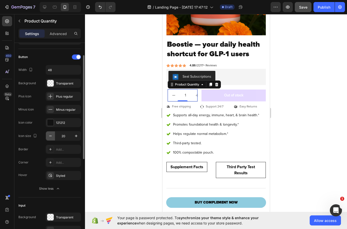
click at [53, 134] on icon "button" at bounding box center [50, 135] width 5 height 5
click at [52, 134] on icon "button" at bounding box center [50, 135] width 5 height 5
click at [50, 135] on icon "button" at bounding box center [50, 135] width 5 height 5
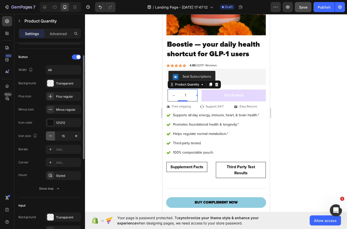
click at [50, 135] on icon "button" at bounding box center [50, 135] width 5 height 5
type input "14"
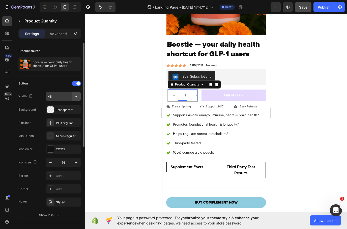
click at [77, 96] on icon "button" at bounding box center [76, 96] width 5 height 5
click at [56, 98] on input "48" at bounding box center [63, 96] width 35 height 9
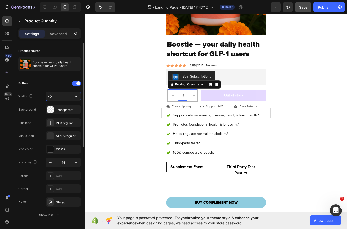
type input "4"
type input "35"
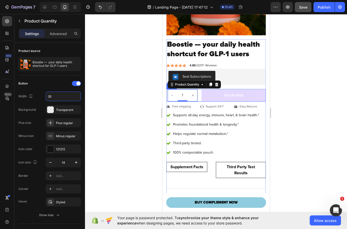
click at [200, 102] on div "1 Product Quantity 0 Row Out of stock Add to Cart Row" at bounding box center [215, 95] width 99 height 13
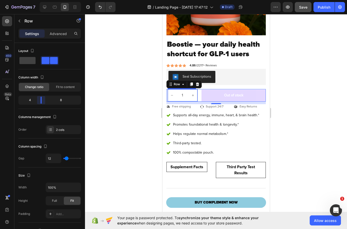
click at [38, 0] on body "7 / Landing Page - [DATE] 17:47:12 Draft Preview Save Publish 450 Beta Sections…" at bounding box center [173, 0] width 347 height 0
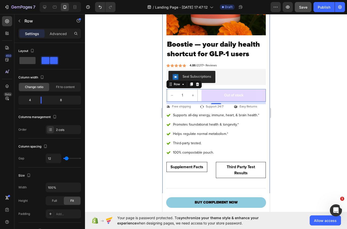
click at [287, 110] on div at bounding box center [216, 121] width 262 height 215
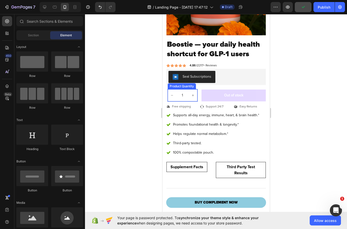
click at [194, 97] on icon "increment" at bounding box center [193, 96] width 4 height 4
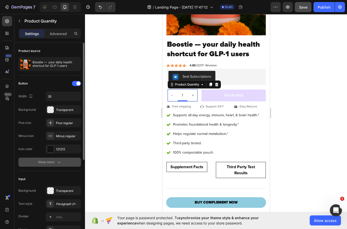
click at [55, 164] on div "Show more" at bounding box center [49, 162] width 23 height 5
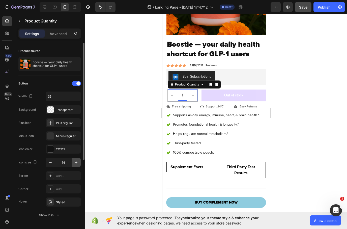
click at [77, 161] on icon "button" at bounding box center [76, 162] width 5 height 5
type input "18"
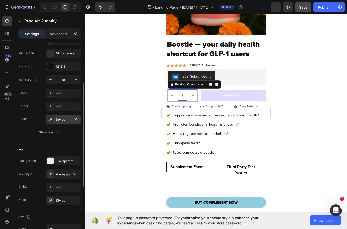
scroll to position [92, 0]
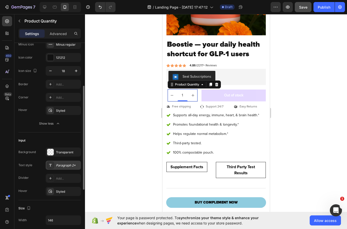
click at [65, 164] on div "Paragraph 2*" at bounding box center [68, 165] width 24 height 5
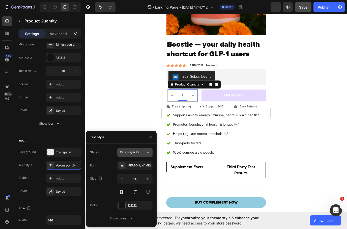
click at [138, 153] on span "Paragraph 2*" at bounding box center [130, 152] width 20 height 5
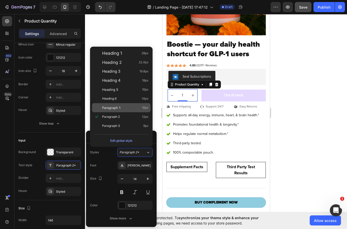
click at [123, 108] on div "Paragraph 1 16px" at bounding box center [125, 107] width 46 height 5
type input "16"
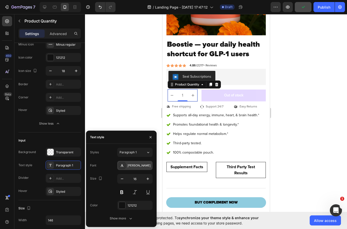
click at [129, 165] on div "[PERSON_NAME]" at bounding box center [140, 165] width 24 height 5
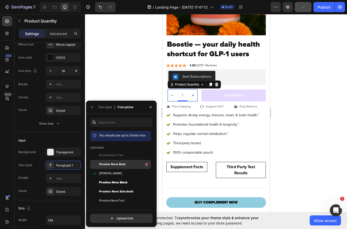
click at [123, 167] on div "Proxima Nova Bold" at bounding box center [124, 164] width 51 height 6
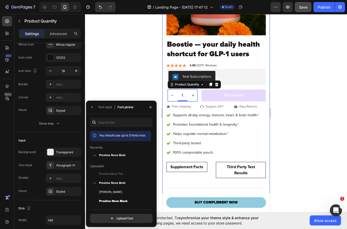
click at [292, 115] on div at bounding box center [216, 121] width 262 height 215
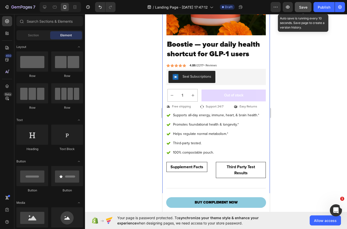
click at [303, 7] on span "Save" at bounding box center [303, 7] width 8 height 4
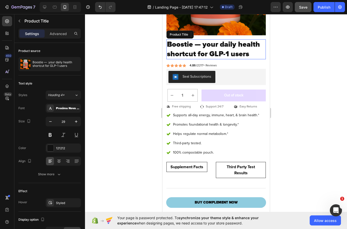
click at [246, 59] on h1 "Boostie — your daily health shortcut for GLP-1 users" at bounding box center [215, 49] width 99 height 20
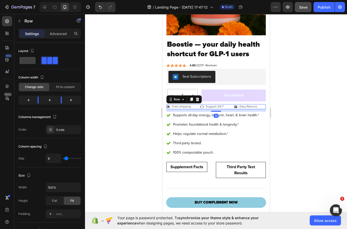
click at [198, 109] on div "Icon Free shipping Text Block Row Icon Support 24/7 Text Block Row Icon Easy Re…" at bounding box center [215, 106] width 99 height 5
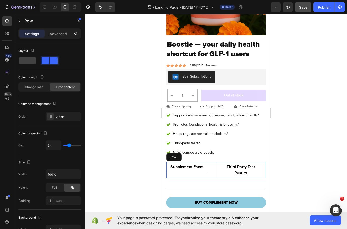
click at [218, 178] on div "Supplement Facts Button Third Party Test Results Button Row" at bounding box center [215, 170] width 99 height 16
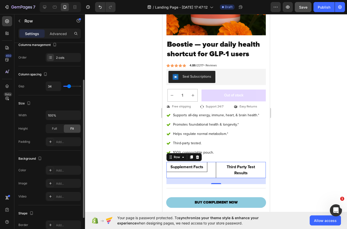
scroll to position [0, 0]
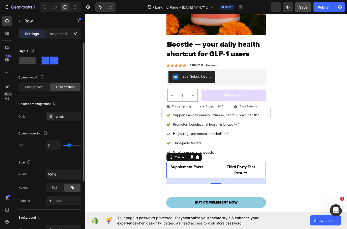
type input "37"
type input "35"
type input "33"
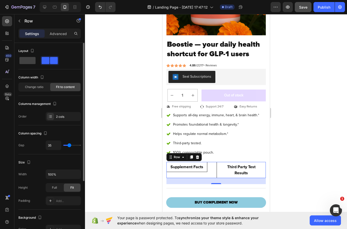
type input "33"
type input "31"
type input "29"
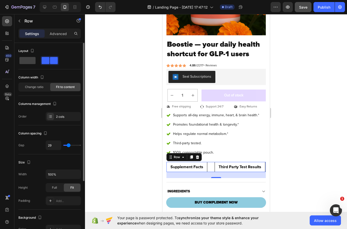
type input "27"
type input "25"
type input "23"
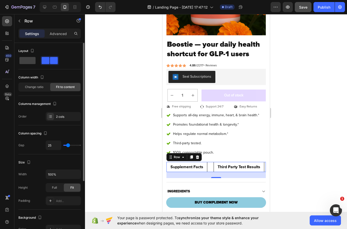
type input "23"
type input "21"
type input "19"
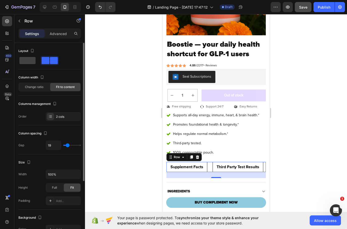
type input "17"
type input "14"
type input "12"
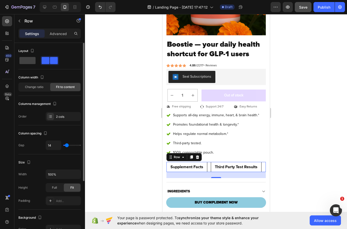
type input "12"
type input "10"
type input "8"
drag, startPoint x: 69, startPoint y: 146, endPoint x: 65, endPoint y: 146, distance: 3.5
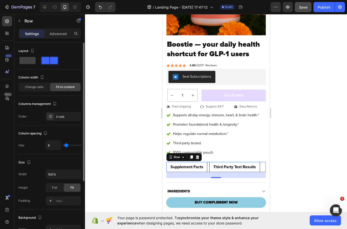
type input "8"
click at [65, 146] on input "range" at bounding box center [72, 145] width 18 height 1
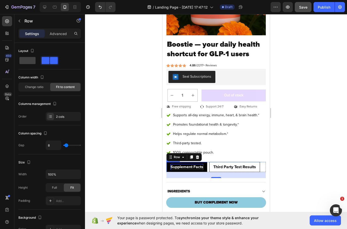
click at [194, 169] on strong "Supplement Facts" at bounding box center [186, 166] width 33 height 5
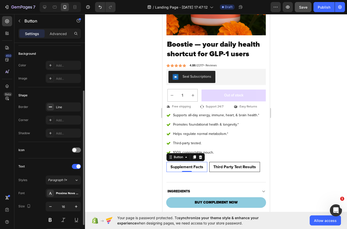
scroll to position [63, 0]
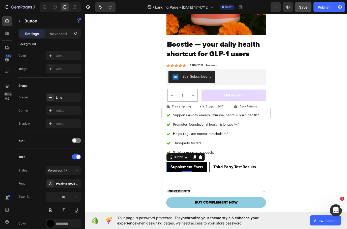
click at [167, 172] on button "Supplement Facts" at bounding box center [186, 167] width 41 height 10
click at [58, 33] on p "Advanced" at bounding box center [58, 33] width 17 height 5
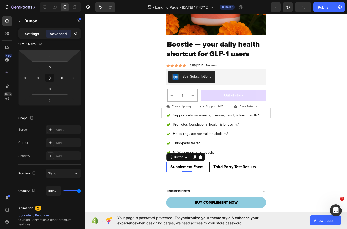
click at [35, 32] on p "Settings" at bounding box center [32, 33] width 14 height 5
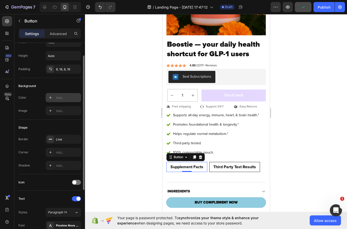
scroll to position [0, 0]
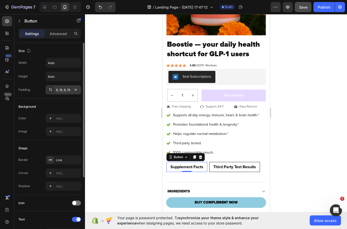
click at [63, 89] on div "8, 16, 8, 16" at bounding box center [63, 90] width 15 height 5
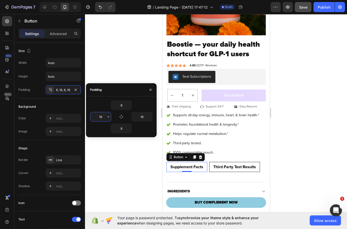
click at [101, 115] on input "16" at bounding box center [100, 116] width 21 height 9
click at [101, 116] on input "16" at bounding box center [100, 116] width 21 height 9
type input "14"
click at [141, 118] on input "16" at bounding box center [142, 116] width 21 height 9
click at [141, 117] on input "16" at bounding box center [142, 116] width 21 height 9
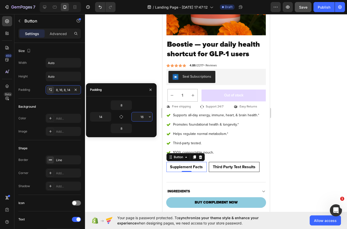
click at [144, 117] on input "16" at bounding box center [142, 116] width 21 height 9
type input "14"
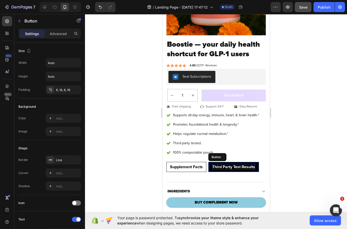
click at [216, 170] on p "Third Party Test Results" at bounding box center [233, 167] width 43 height 6
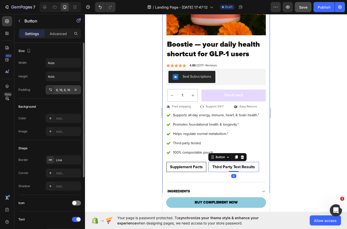
click at [61, 91] on div "8, 16, 8, 16" at bounding box center [63, 90] width 15 height 5
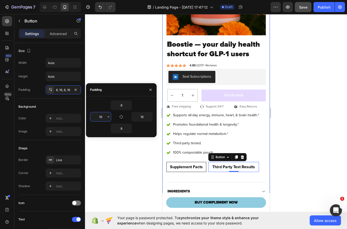
click at [98, 117] on input "16" at bounding box center [100, 116] width 21 height 9
click at [98, 116] on input "16" at bounding box center [100, 116] width 21 height 9
click at [99, 116] on input "16" at bounding box center [100, 116] width 21 height 9
type input "14"
click at [145, 117] on input "16" at bounding box center [142, 116] width 21 height 9
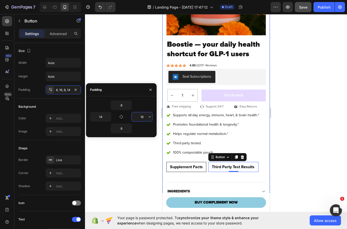
click at [145, 117] on input "16" at bounding box center [142, 116] width 21 height 9
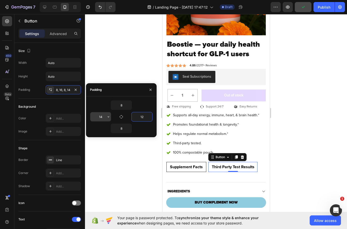
type input "12"
click at [102, 116] on input "14" at bounding box center [100, 116] width 21 height 9
type input "12"
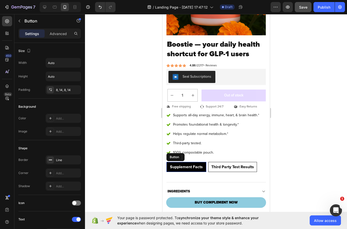
click at [197, 171] on button "Supplement Facts" at bounding box center [186, 167] width 40 height 10
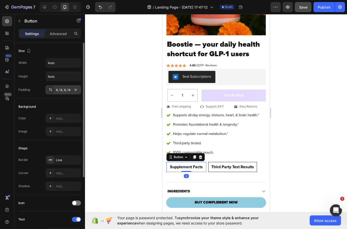
click at [64, 91] on div "8, 14, 8, 14" at bounding box center [63, 90] width 15 height 5
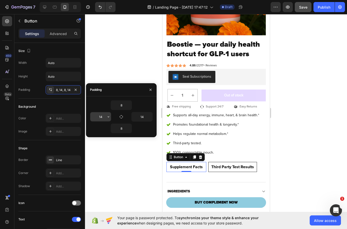
click at [102, 116] on input "14" at bounding box center [100, 116] width 21 height 9
type input "12"
click at [144, 116] on input "14" at bounding box center [142, 116] width 21 height 9
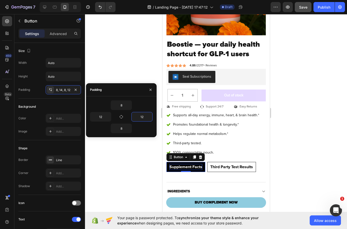
type input "12"
click at [200, 169] on strong "Supplement Facts" at bounding box center [185, 166] width 33 height 5
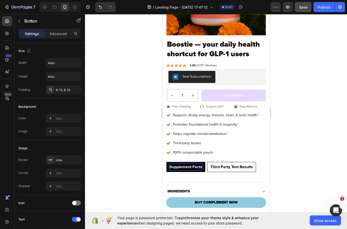
click at [197, 169] on strong "Supplement Facts" at bounding box center [185, 166] width 33 height 5
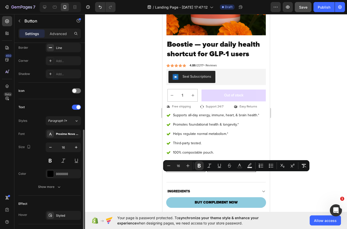
scroll to position [124, 0]
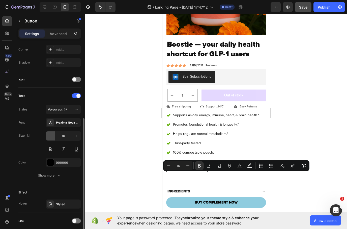
click at [50, 136] on icon "button" at bounding box center [50, 136] width 3 height 1
type input "15"
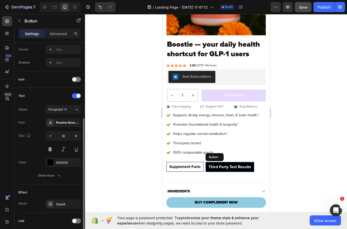
click at [225, 172] on button "Third Party Test Results" at bounding box center [229, 167] width 49 height 10
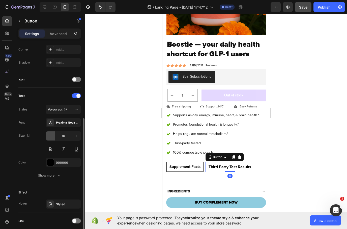
click at [51, 137] on icon "button" at bounding box center [50, 135] width 5 height 5
type input "15"
click at [315, 167] on div at bounding box center [216, 121] width 262 height 215
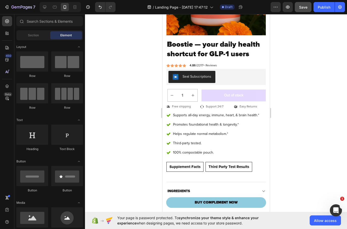
click at [284, 99] on div at bounding box center [216, 121] width 262 height 215
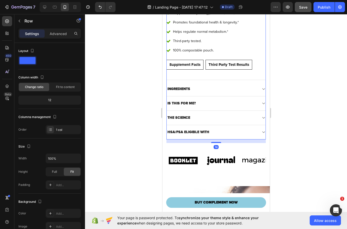
scroll to position [209, 0]
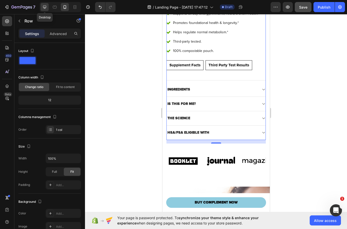
click at [45, 10] on div at bounding box center [45, 7] width 8 height 8
type input "1200"
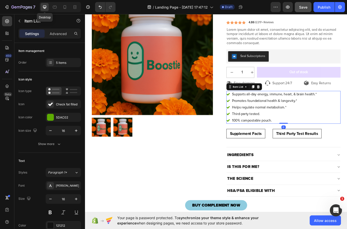
scroll to position [70, 0]
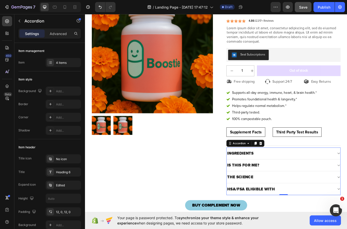
click at [277, 191] on strong "IS THIS FOR ME?" at bounding box center [267, 189] width 37 height 6
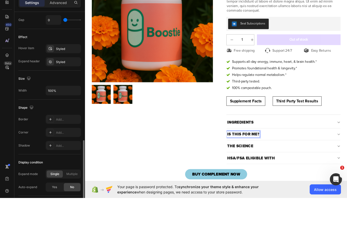
scroll to position [242, 0]
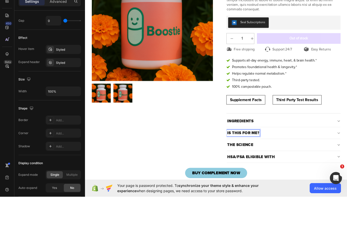
click at [270, 173] on p "THE SCIENCE" at bounding box center [264, 170] width 30 height 6
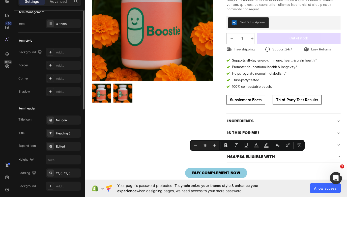
scroll to position [0, 0]
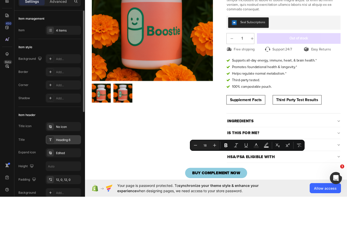
click at [64, 167] on div "Heading 6" at bounding box center [63, 171] width 35 height 9
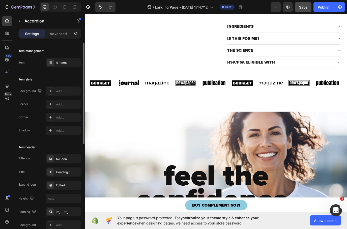
scroll to position [204, 0]
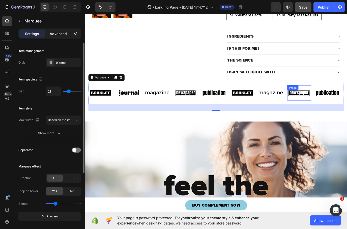
click at [67, 36] on div "Advanced" at bounding box center [58, 34] width 25 height 8
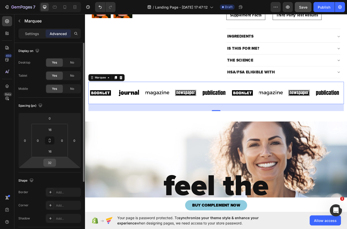
click at [50, 162] on input "32" at bounding box center [50, 163] width 10 height 8
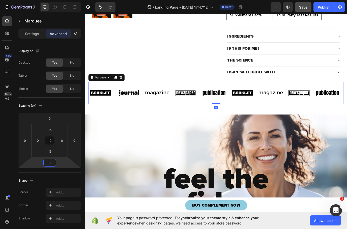
type input "0"
click at [303, 8] on span "Save" at bounding box center [303, 7] width 8 height 4
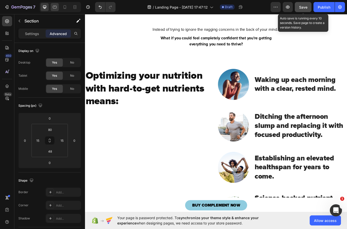
click at [56, 9] on icon at bounding box center [54, 7] width 5 height 5
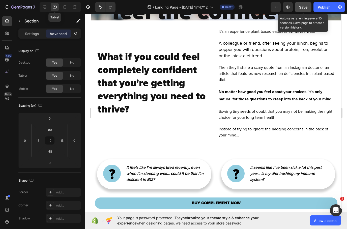
scroll to position [8, 0]
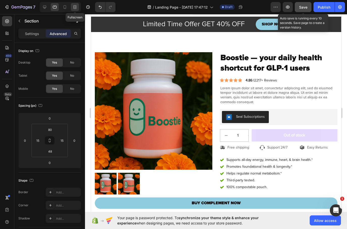
click at [76, 8] on icon at bounding box center [76, 6] width 2 height 1
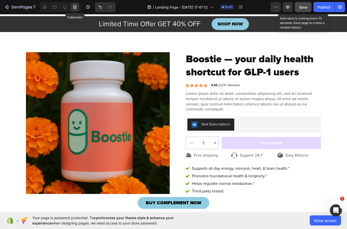
scroll to position [9, 0]
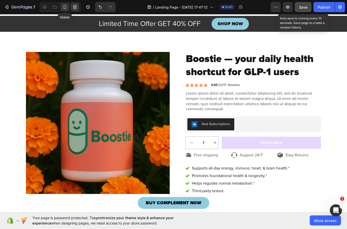
click at [61, 7] on div at bounding box center [65, 7] width 8 height 8
type input "14"
type input "16"
type input "14"
type input "16"
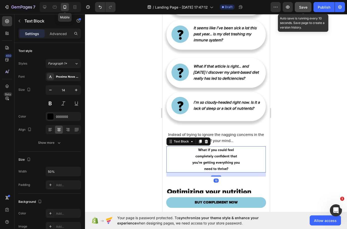
scroll to position [673, 0]
click at [220, 172] on p "What if you could feel completely confident that you're getting everything you …" at bounding box center [216, 159] width 49 height 25
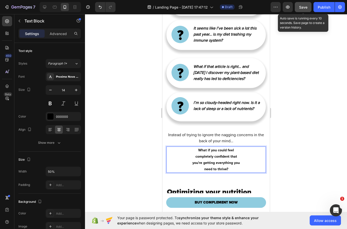
click at [229, 164] on strong "What if you could feel completely confident that you're getting everything you …" at bounding box center [215, 159] width 47 height 23
click at [228, 164] on strong "What if you could feel completely confident that you're getting everything you …" at bounding box center [215, 159] width 47 height 23
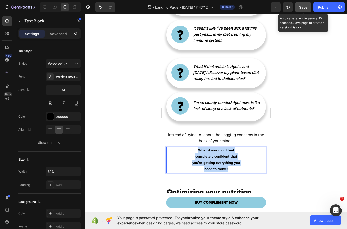
click at [225, 167] on strong "What if you could feel completely confident that you're getting everything you …" at bounding box center [215, 159] width 47 height 23
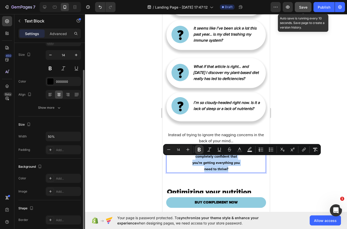
scroll to position [36, 0]
click at [74, 133] on icon "button" at bounding box center [76, 135] width 5 height 5
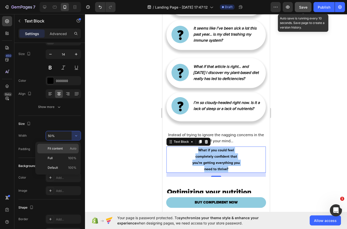
click at [56, 149] on span "Fit content" at bounding box center [55, 148] width 15 height 5
type input "Auto"
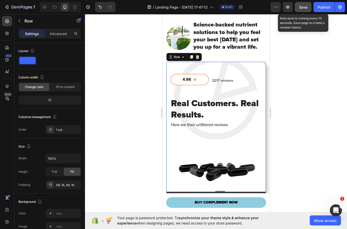
scroll to position [959, 0]
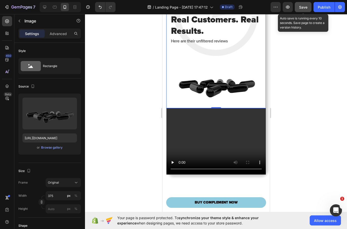
click at [228, 108] on img at bounding box center [216, 82] width 95 height 51
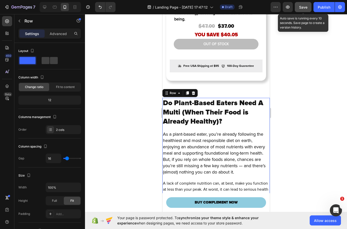
scroll to position [1672, 0]
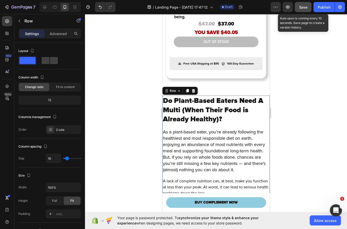
click at [247, 125] on div "Do Plant-Based Eaters Need A Multi (When Their Food is Already Healthy)? Headin…" at bounding box center [215, 154] width 107 height 116
click at [60, 27] on div "Row" at bounding box center [42, 20] width 57 height 13
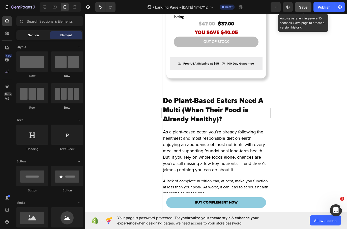
click at [40, 38] on div "Section" at bounding box center [33, 35] width 32 height 8
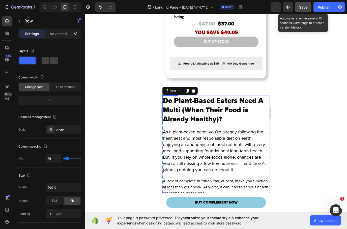
click at [254, 122] on h2 "Do Plant-Based Eaters Need A Multi (When Their Food is Already Healthy)?" at bounding box center [215, 110] width 107 height 28
click at [252, 125] on div "Do Plant-Based Eaters Need A Multi (When Their Food is Already Healthy)? Headin…" at bounding box center [215, 154] width 107 height 116
click at [59, 36] on p "Advanced" at bounding box center [58, 33] width 17 height 5
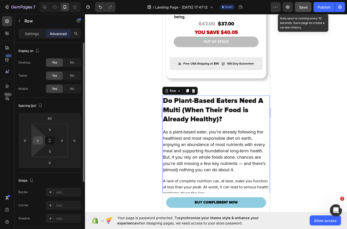
click at [37, 140] on input "0" at bounding box center [38, 141] width 8 height 8
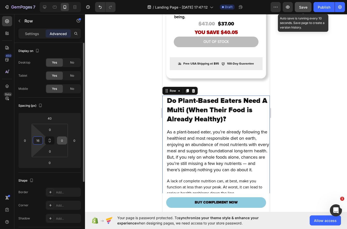
type input "16"
click at [63, 138] on input "0" at bounding box center [62, 141] width 8 height 8
type input "16"
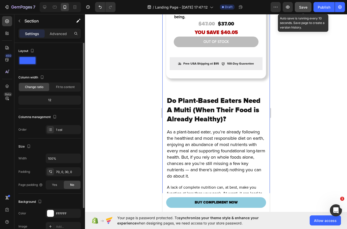
click at [304, 9] on span "Save" at bounding box center [303, 7] width 8 height 4
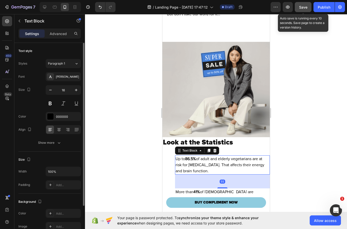
scroll to position [1901, 0]
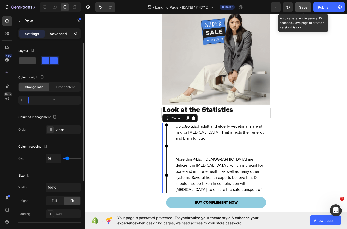
click at [56, 37] on div "Advanced" at bounding box center [58, 34] width 25 height 8
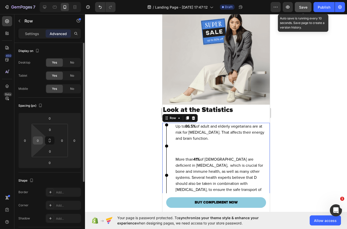
click at [41, 139] on input "0" at bounding box center [38, 141] width 8 height 8
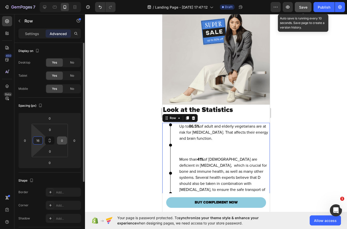
type input "16"
click at [64, 139] on input "0" at bounding box center [62, 141] width 8 height 8
type input "16"
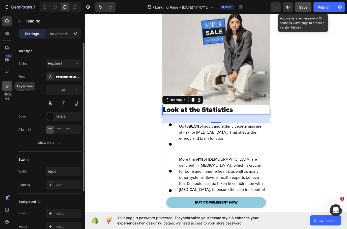
click at [10, 89] on div at bounding box center [7, 86] width 10 height 10
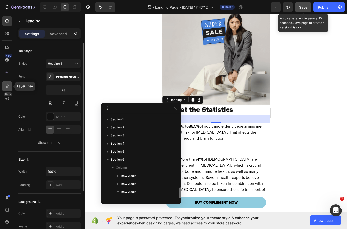
scroll to position [55, 0]
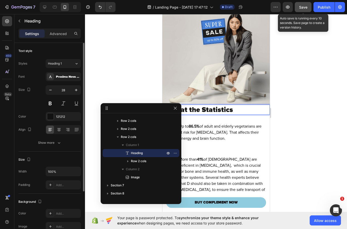
click at [250, 106] on p "Look at the Statistics" at bounding box center [216, 109] width 106 height 9
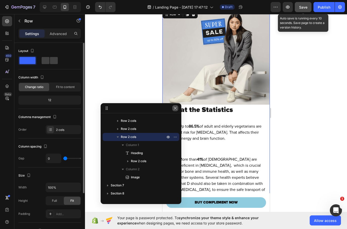
click at [176, 108] on icon "button" at bounding box center [175, 108] width 4 height 4
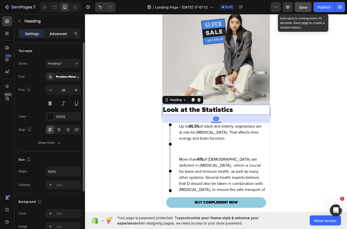
click at [59, 37] on div "Advanced" at bounding box center [58, 34] width 25 height 8
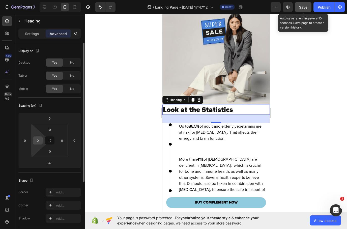
click at [41, 137] on input "0" at bounding box center [38, 141] width 8 height 8
type input "16"
click at [61, 137] on input "0" at bounding box center [62, 141] width 8 height 8
type input "16"
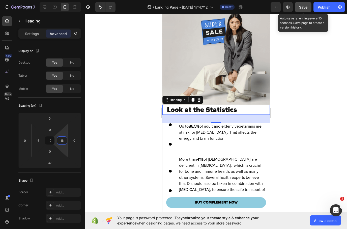
click at [303, 99] on div at bounding box center [216, 121] width 262 height 215
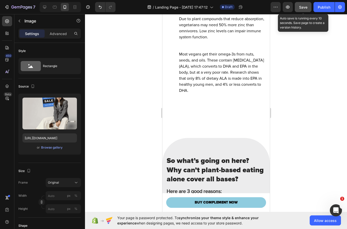
scroll to position [2122, 0]
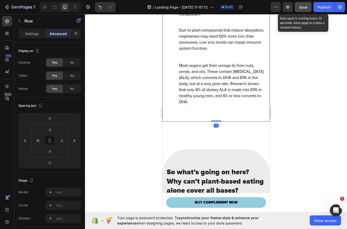
click at [173, 106] on div "Image" at bounding box center [170, 11] width 8 height 219
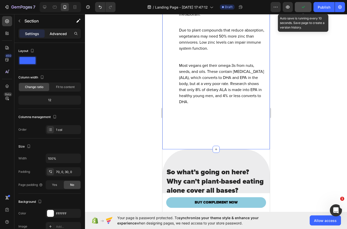
click at [64, 37] on div "Advanced" at bounding box center [58, 34] width 25 height 8
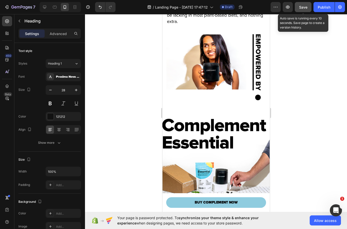
scroll to position [3125, 0]
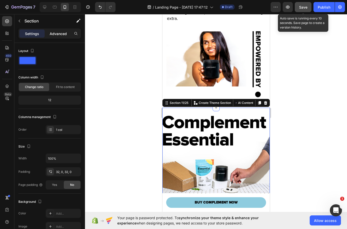
click at [62, 31] on p "Advanced" at bounding box center [58, 33] width 17 height 5
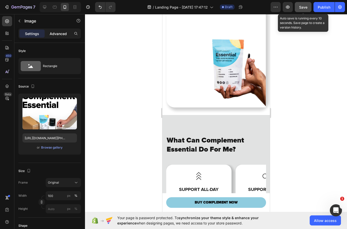
scroll to position [3435, 0]
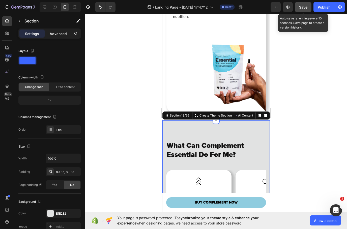
click at [60, 37] on div "Advanced" at bounding box center [58, 34] width 25 height 8
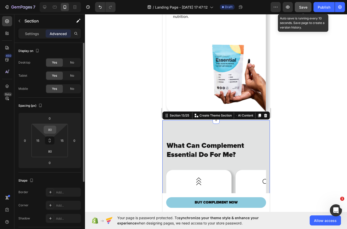
click at [51, 127] on input "80" at bounding box center [50, 130] width 10 height 8
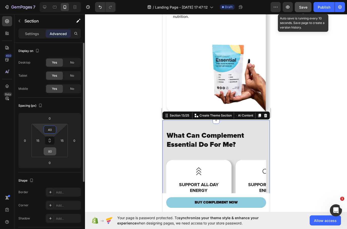
type input "40"
click at [53, 150] on input "80" at bounding box center [50, 152] width 10 height 8
type input "40"
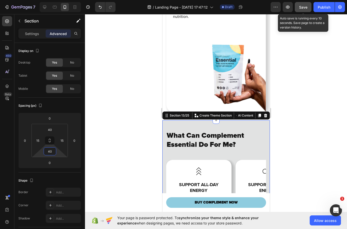
click at [309, 96] on div at bounding box center [216, 121] width 262 height 215
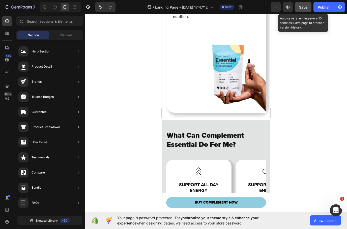
click at [298, 8] on button "Save" at bounding box center [303, 7] width 17 height 10
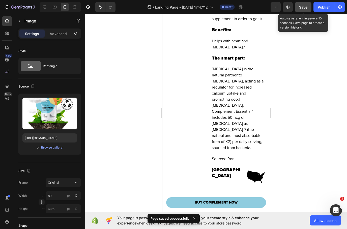
scroll to position [4119, 0]
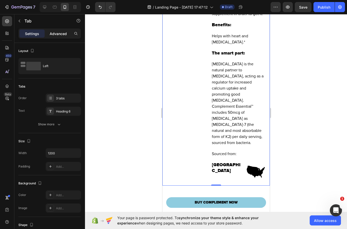
click at [58, 36] on p "Advanced" at bounding box center [58, 33] width 17 height 5
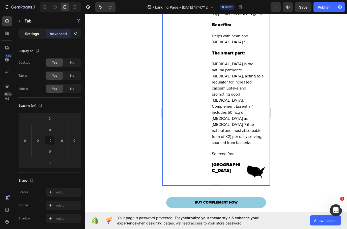
click at [31, 35] on p "Settings" at bounding box center [32, 33] width 14 height 5
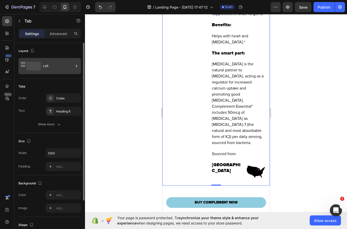
click at [60, 68] on div "Left" at bounding box center [58, 66] width 31 height 12
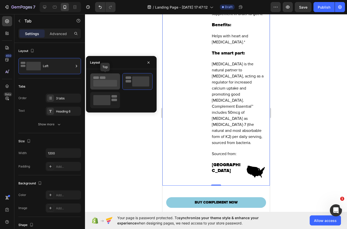
click at [102, 78] on rect at bounding box center [103, 77] width 6 height 3
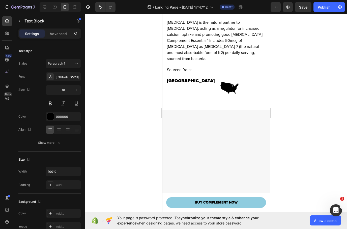
scroll to position [4143, 0]
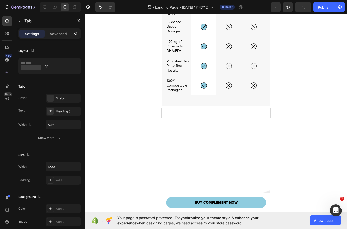
scroll to position [4361, 0]
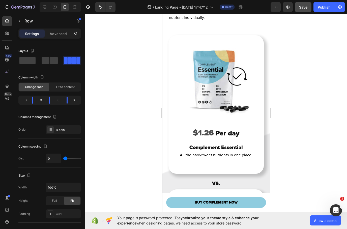
click at [304, 3] on button "Save" at bounding box center [303, 7] width 17 height 10
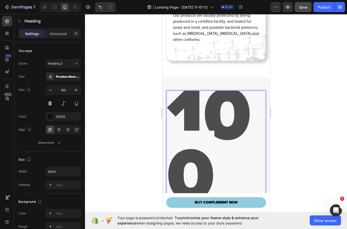
scroll to position [5426, 0]
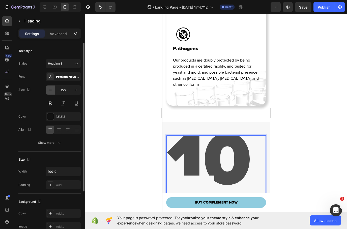
click at [55, 88] on input "150" at bounding box center [63, 89] width 17 height 9
click at [50, 92] on icon "button" at bounding box center [50, 89] width 5 height 5
click at [51, 93] on button "button" at bounding box center [50, 89] width 9 height 9
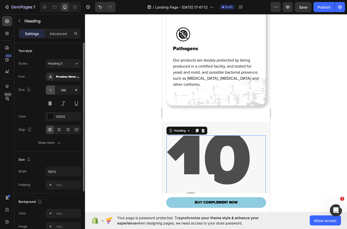
click at [51, 93] on button "button" at bounding box center [50, 89] width 9 height 9
click at [50, 93] on button "button" at bounding box center [50, 89] width 9 height 9
click at [51, 93] on button "button" at bounding box center [50, 89] width 9 height 9
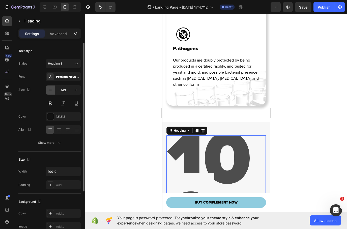
click at [51, 93] on button "button" at bounding box center [50, 89] width 9 height 9
click at [51, 92] on icon "button" at bounding box center [50, 89] width 5 height 5
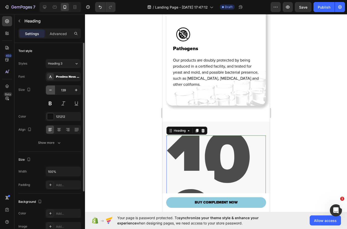
click at [51, 92] on icon "button" at bounding box center [50, 89] width 5 height 5
type input "136"
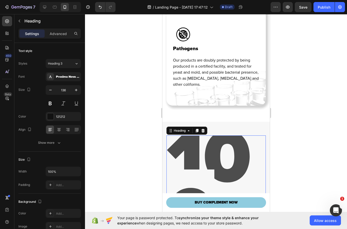
click at [200, 148] on strong "100" at bounding box center [209, 187] width 84 height 150
click at [200, 147] on strong "100" at bounding box center [209, 187] width 84 height 150
click at [203, 143] on strong "100" at bounding box center [209, 187] width 84 height 150
click at [203, 142] on strong "100" at bounding box center [209, 187] width 84 height 150
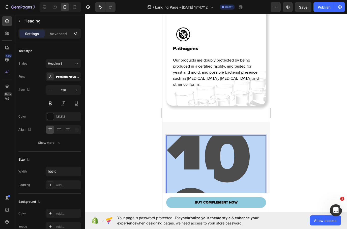
click at [204, 140] on strong "100" at bounding box center [209, 187] width 84 height 150
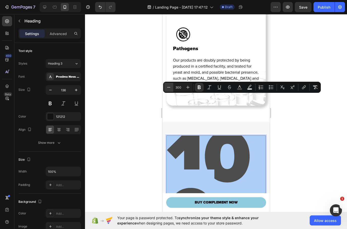
click at [170, 86] on icon "Editor contextual toolbar" at bounding box center [168, 87] width 5 height 5
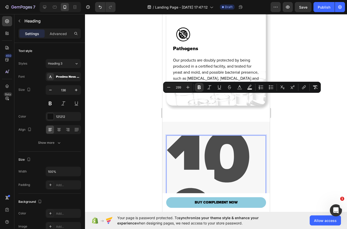
click at [176, 89] on input "299" at bounding box center [178, 87] width 10 height 6
click at [180, 85] on input "299" at bounding box center [178, 87] width 10 height 6
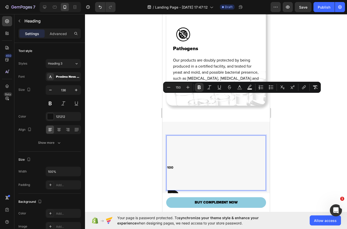
type input "150"
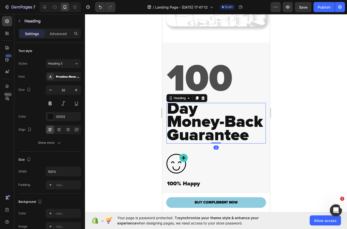
scroll to position [5509, 0]
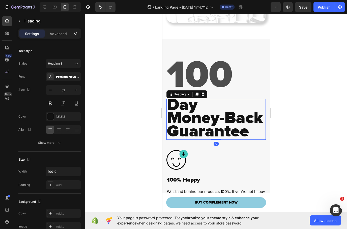
click at [303, 85] on div at bounding box center [216, 121] width 262 height 215
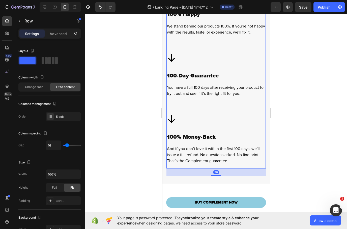
scroll to position [5658, 0]
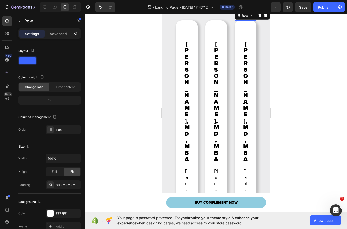
scroll to position [6125, 0]
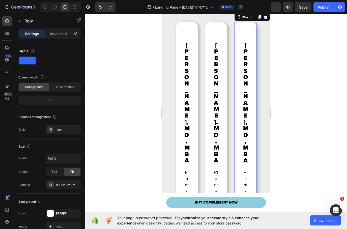
click at [236, 105] on div "Image Dr. Laurie Marbas, MD, MBA Text Block Plant-Based Physician and Host of D…" at bounding box center [245, 216] width 22 height 389
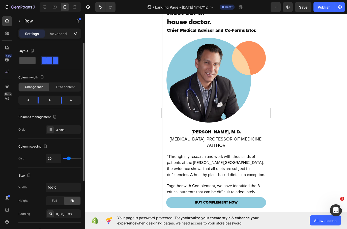
click at [29, 61] on span at bounding box center [27, 60] width 16 height 7
type input "0"
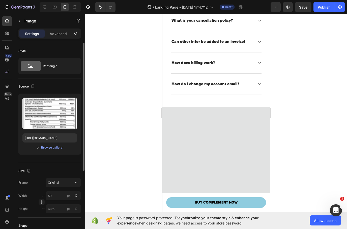
scroll to position [0, 0]
click at [53, 192] on input "50" at bounding box center [63, 195] width 35 height 9
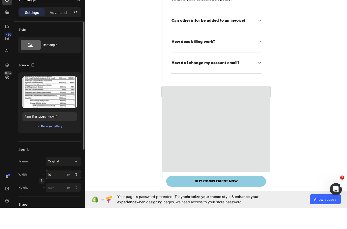
type input "100"
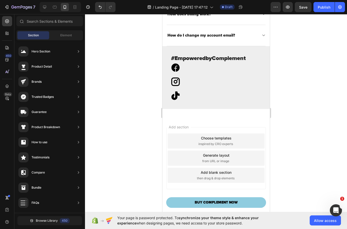
scroll to position [7457, 0]
click at [306, 8] on span "Save" at bounding box center [303, 7] width 8 height 4
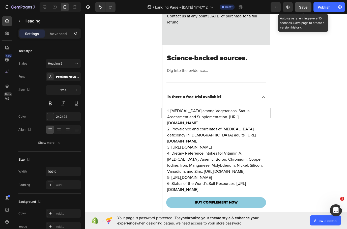
click at [309, 8] on button "Save" at bounding box center [303, 7] width 17 height 10
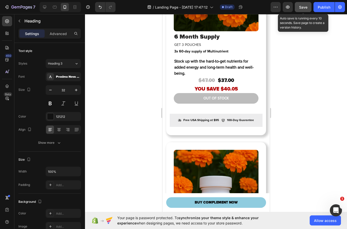
click at [302, 11] on button "Save" at bounding box center [303, 7] width 17 height 10
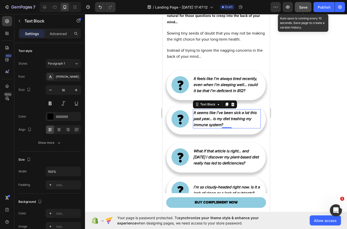
scroll to position [576, 0]
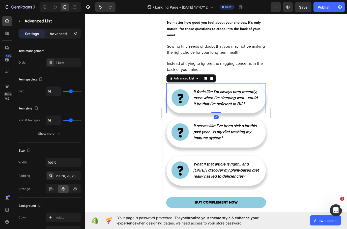
click at [61, 32] on p "Advanced" at bounding box center [58, 33] width 17 height 5
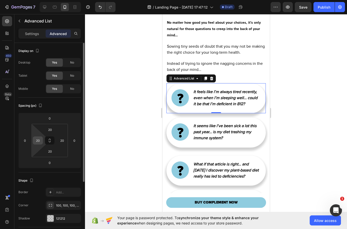
click at [38, 140] on input "20" at bounding box center [38, 141] width 8 height 8
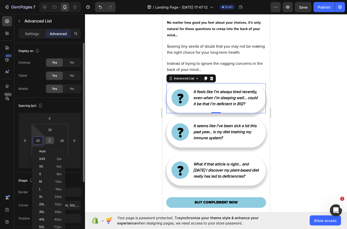
click at [53, 138] on button at bounding box center [50, 140] width 10 height 8
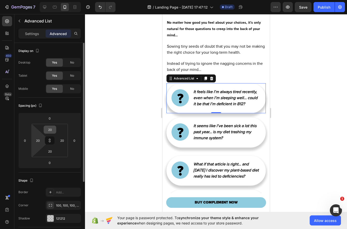
click at [52, 128] on input "20" at bounding box center [50, 130] width 10 height 8
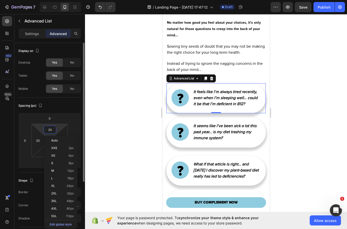
type input "1"
type input "12"
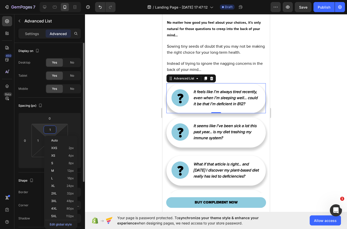
type input "12"
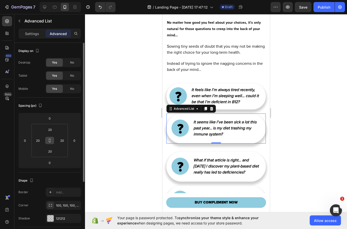
click at [50, 138] on button at bounding box center [50, 140] width 10 height 8
click at [50, 128] on input "20" at bounding box center [50, 130] width 10 height 8
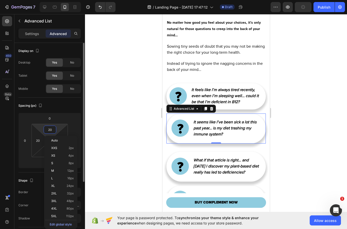
type input "1"
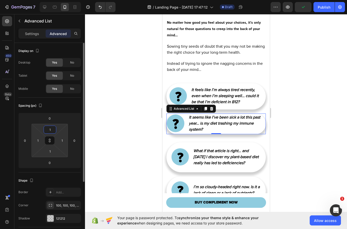
type input "12"
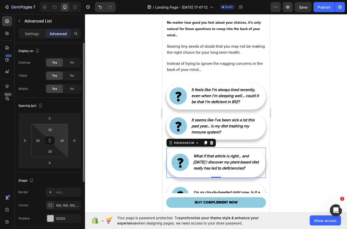
click at [50, 0] on html "7 / Landing Page - Aug 18, 17:47:12 Draft Preview Save Publish 450 Beta Section…" at bounding box center [173, 0] width 347 height 0
click at [49, 137] on button at bounding box center [50, 140] width 10 height 8
click at [49, 126] on input "20" at bounding box center [50, 130] width 10 height 8
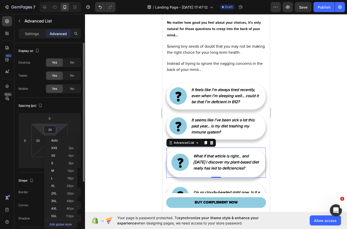
type input "1"
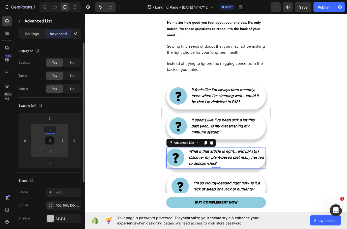
type input "12"
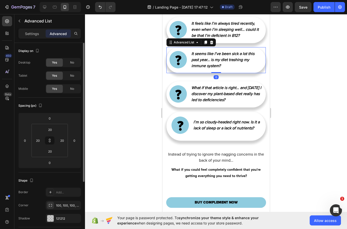
scroll to position [642, 0]
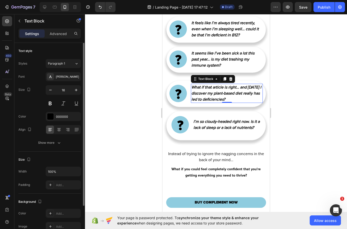
click at [235, 103] on div "What if that article is right… and [DATE] I discover my plant-based diet really…" at bounding box center [227, 93] width 72 height 19
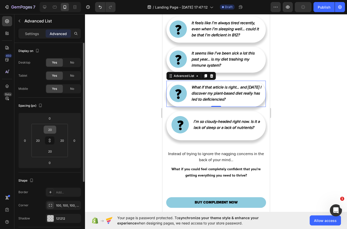
click at [51, 129] on input "20" at bounding box center [50, 130] width 10 height 8
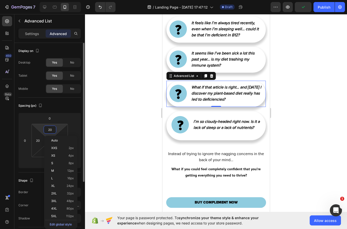
type input "1"
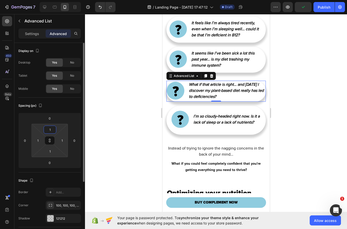
type input "12"
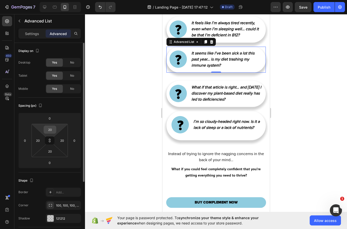
click at [51, 126] on input "20" at bounding box center [50, 130] width 10 height 8
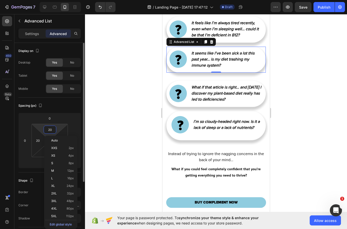
type input "1"
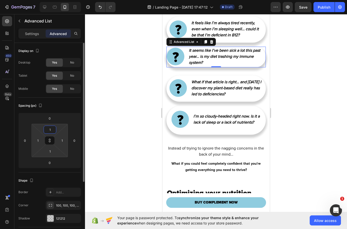
type input "12"
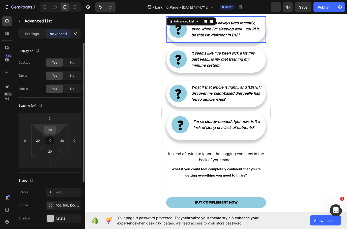
click at [53, 128] on input "20" at bounding box center [50, 130] width 10 height 8
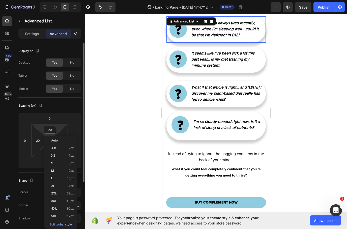
type input "1"
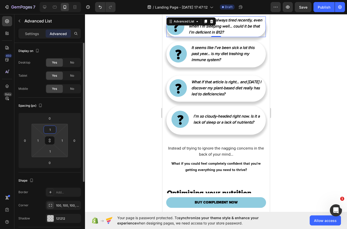
type input "12"
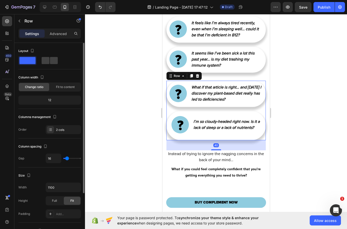
click at [295, 115] on div at bounding box center [216, 121] width 262 height 215
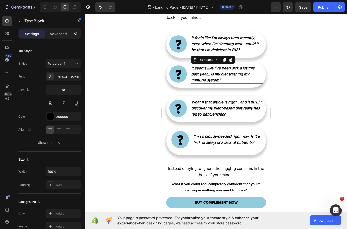
scroll to position [637, 0]
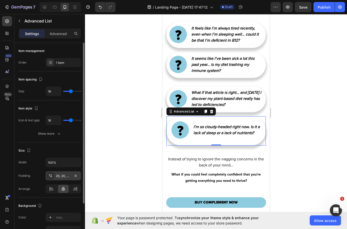
click at [57, 173] on div "20, 20, 20, 20" at bounding box center [63, 175] width 35 height 9
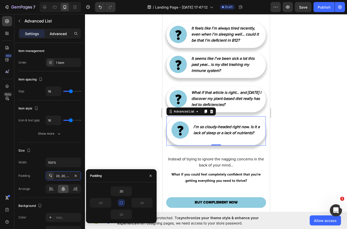
click at [61, 34] on p "Advanced" at bounding box center [58, 33] width 17 height 5
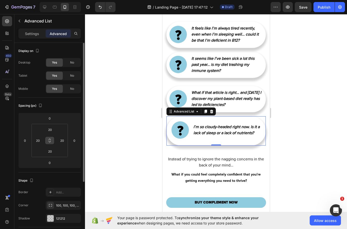
click at [50, 140] on icon at bounding box center [50, 140] width 4 height 4
click at [49, 128] on input "20" at bounding box center [50, 130] width 10 height 8
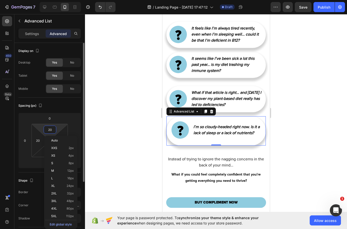
type input "1"
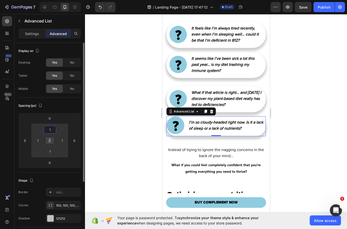
type input "12"
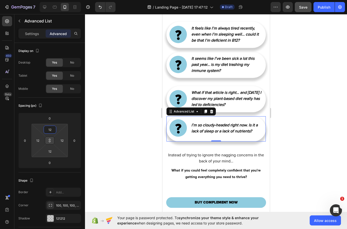
type input "12"
click at [304, 11] on button "Save" at bounding box center [303, 7] width 17 height 10
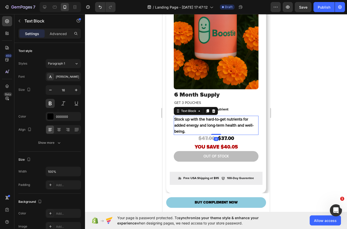
scroll to position [1300, 0]
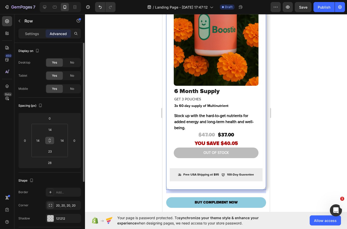
click at [50, 138] on icon at bounding box center [50, 140] width 4 height 4
click at [51, 129] on input "14" at bounding box center [50, 130] width 10 height 8
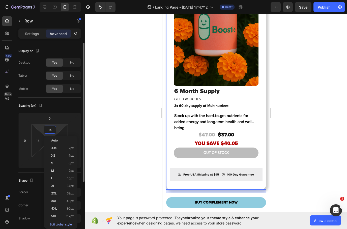
type input "0"
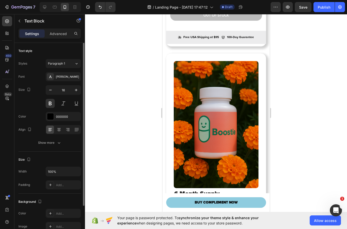
scroll to position [1458, 0]
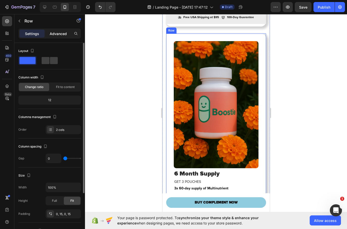
click at [58, 35] on p "Advanced" at bounding box center [58, 33] width 17 height 5
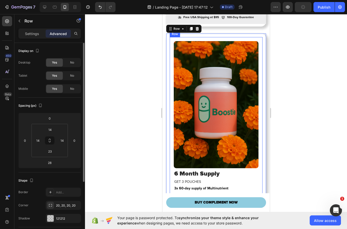
click at [168, 152] on div "Product Images 6 Month Supply Heading GET 3 POUCHES Heading 3x 60-day supply of…" at bounding box center [216, 153] width 100 height 239
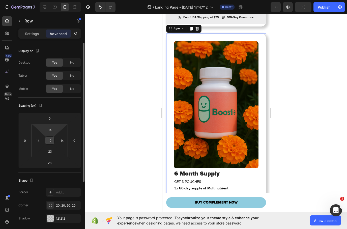
click at [50, 142] on icon at bounding box center [50, 140] width 4 height 4
click at [53, 132] on input "14" at bounding box center [50, 130] width 10 height 8
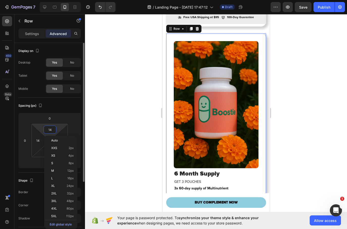
type input "0"
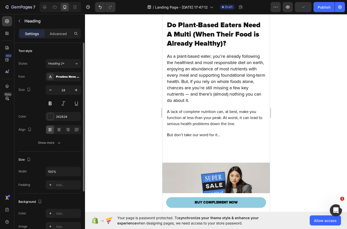
scroll to position [1724, 0]
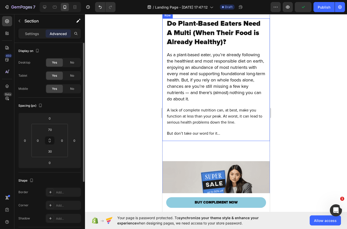
click at [225, 141] on div "As a plant-based eater, you’re already following the healthiest and most respon…" at bounding box center [215, 96] width 99 height 90
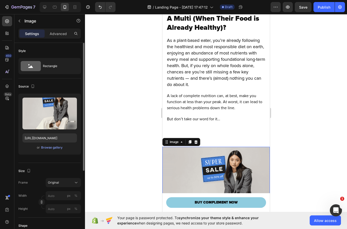
scroll to position [1738, 0]
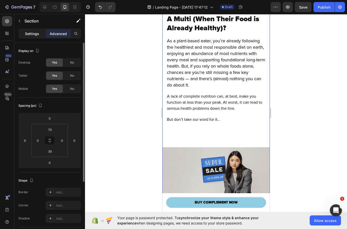
click at [32, 33] on p "Settings" at bounding box center [32, 33] width 14 height 5
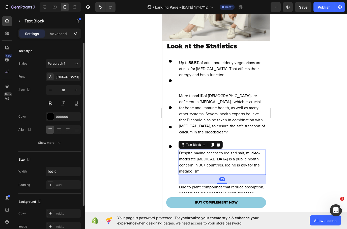
scroll to position [1939, 0]
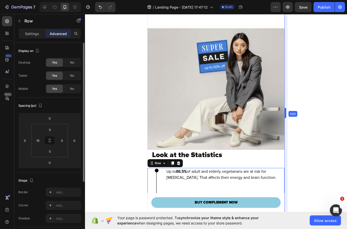
drag, startPoint x: 270, startPoint y: 112, endPoint x: 300, endPoint y: 118, distance: 30.3
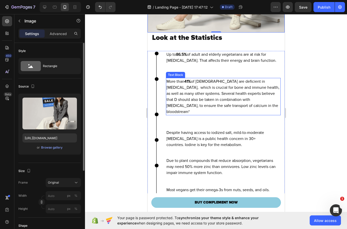
scroll to position [2052, 0]
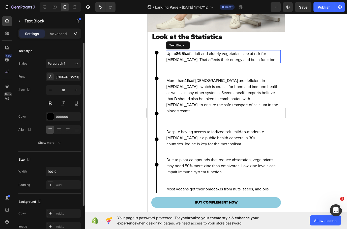
click at [190, 63] on p "Up to 86.5% of adult and elderly vegetarians are at risk for Vitamin B12 defici…" at bounding box center [223, 57] width 114 height 12
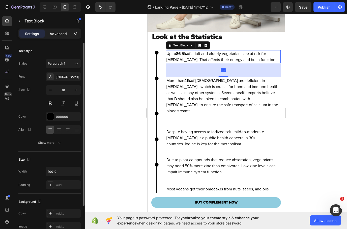
click at [64, 34] on p "Advanced" at bounding box center [58, 33] width 17 height 5
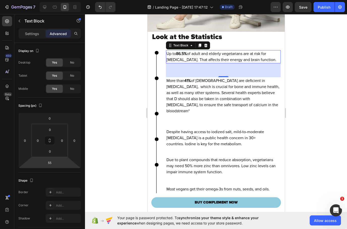
click at [51, 0] on html "7 / Landing Page - Aug 18, 17:47:12 Draft Preview Save Publish 450 Beta Section…" at bounding box center [173, 0] width 347 height 0
click at [50, 163] on input "55" at bounding box center [50, 163] width 10 height 8
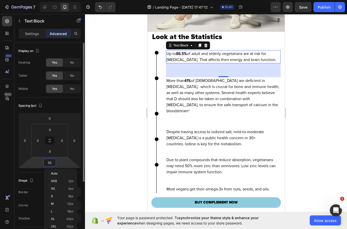
click at [50, 163] on input "55" at bounding box center [50, 163] width 10 height 8
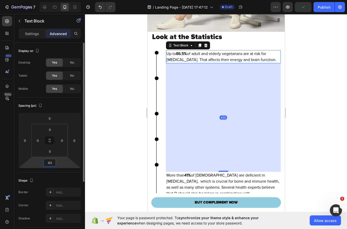
type input "4"
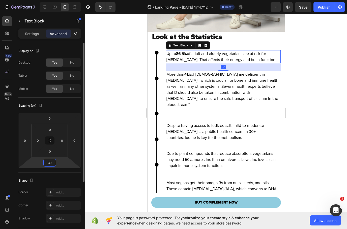
type input "3"
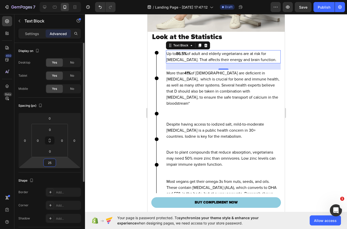
type input "2"
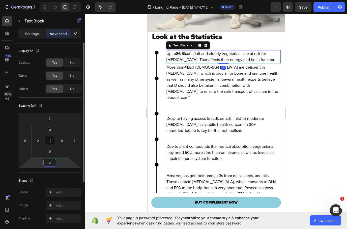
type input "20"
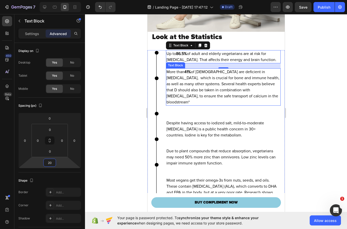
click at [184, 100] on p "More than 41% of Americans are deficient in Vitamin D, which is crucial for bon…" at bounding box center [223, 87] width 114 height 36
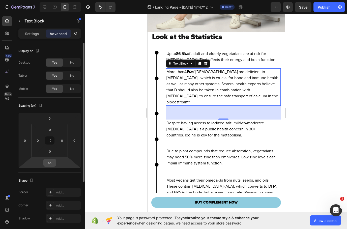
click at [49, 164] on input "55" at bounding box center [50, 163] width 10 height 8
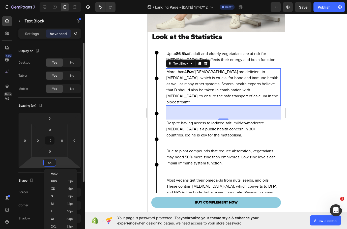
click at [49, 163] on input "55" at bounding box center [50, 163] width 10 height 8
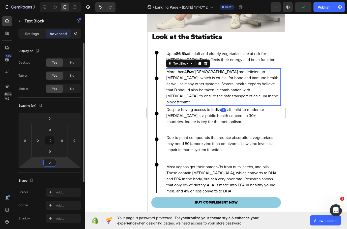
type input "20"
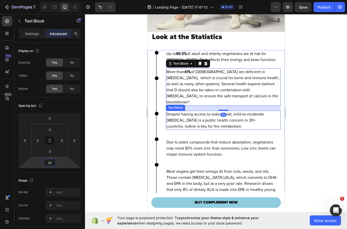
click at [191, 129] on p "Despite having access to iodized salt, mild-to-moderate [MEDICAL_DATA] is a pub…" at bounding box center [223, 120] width 114 height 18
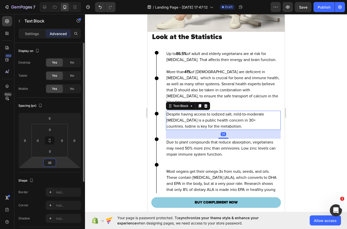
click at [50, 161] on input "35" at bounding box center [50, 163] width 10 height 8
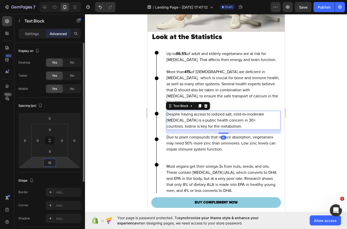
type input "1"
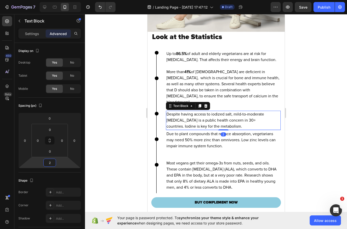
type input "20"
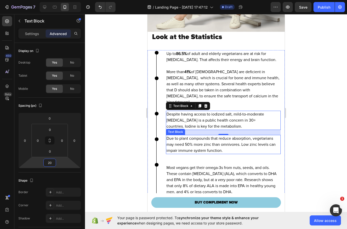
click at [197, 154] on p "Due to plant compounds that reduce absorption, vegetarians may need 50% more zi…" at bounding box center [223, 144] width 114 height 18
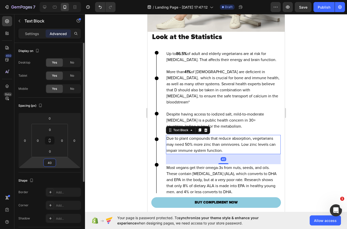
click at [52, 162] on input "40" at bounding box center [50, 163] width 10 height 8
type input "4"
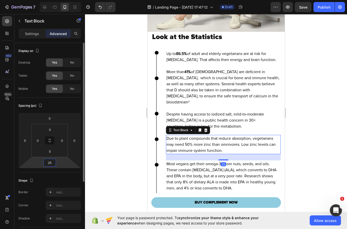
type input "2"
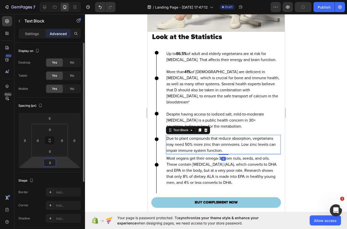
type input "30"
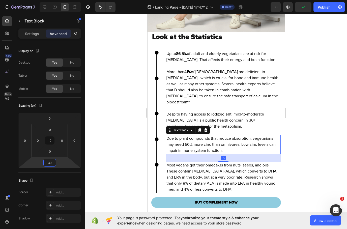
click at [332, 107] on div at bounding box center [216, 121] width 262 height 215
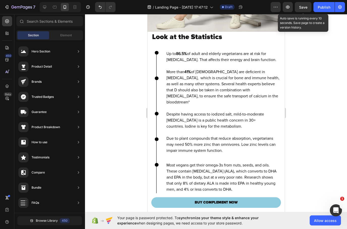
click at [302, 9] on span "Save" at bounding box center [303, 7] width 8 height 4
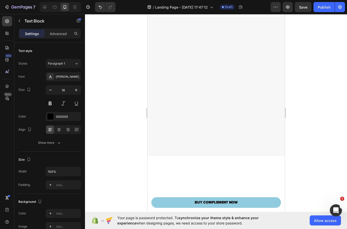
scroll to position [4175, 0]
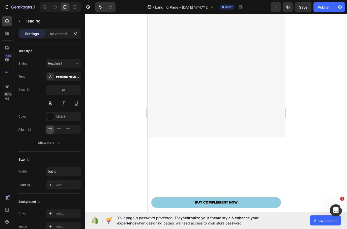
scroll to position [4209, 0]
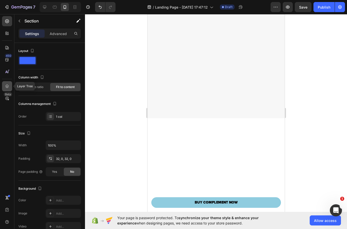
click at [6, 90] on div at bounding box center [7, 86] width 10 height 10
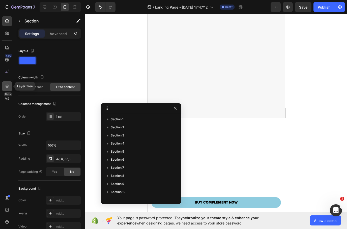
scroll to position [71, 0]
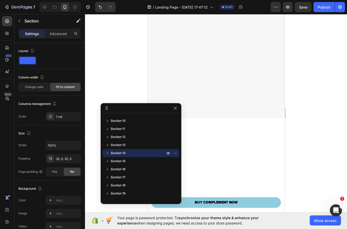
click at [123, 80] on div at bounding box center [216, 121] width 262 height 215
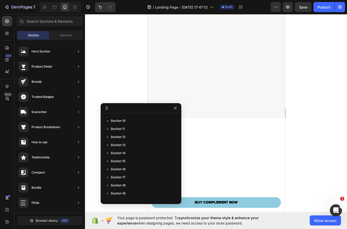
click at [131, 87] on div at bounding box center [216, 121] width 262 height 215
click at [173, 106] on icon "button" at bounding box center [175, 108] width 4 height 4
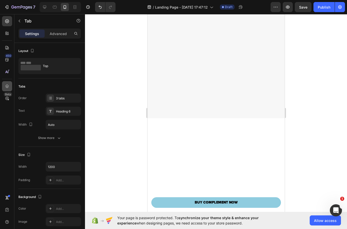
click at [10, 89] on div at bounding box center [7, 86] width 10 height 10
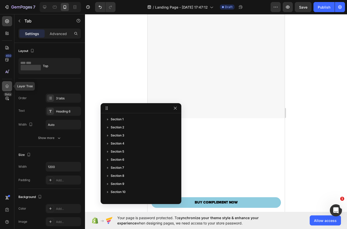
scroll to position [128, 0]
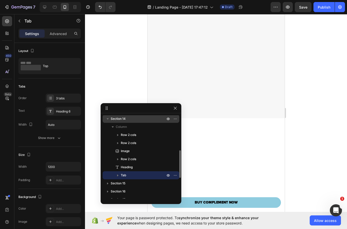
click at [115, 122] on div "Section 14" at bounding box center [141, 119] width 73 height 8
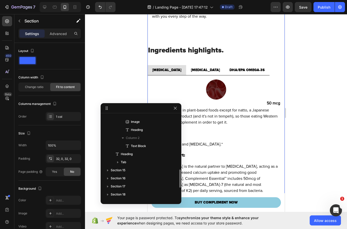
scroll to position [246, 0]
click at [54, 37] on div "Advanced" at bounding box center [58, 34] width 25 height 8
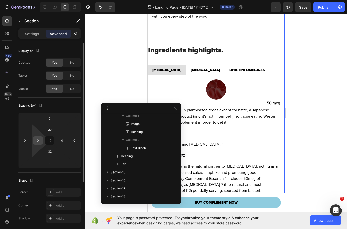
click at [39, 140] on input "0" at bounding box center [38, 141] width 8 height 8
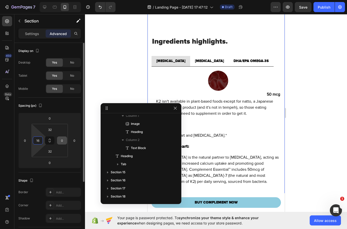
type input "16"
click at [61, 140] on input "0" at bounding box center [62, 141] width 8 height 8
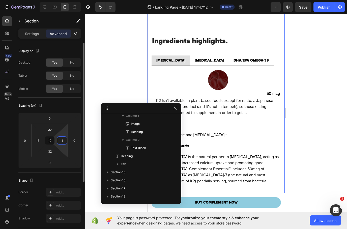
type input "16"
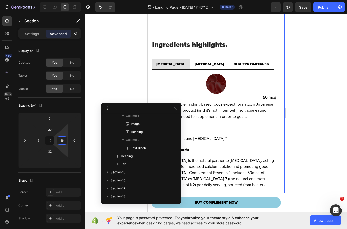
click at [316, 52] on div at bounding box center [216, 121] width 262 height 215
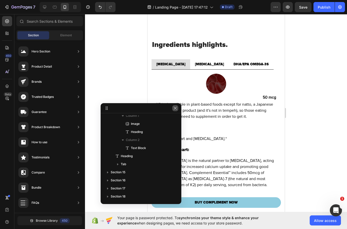
click at [178, 108] on button "button" at bounding box center [175, 108] width 6 height 6
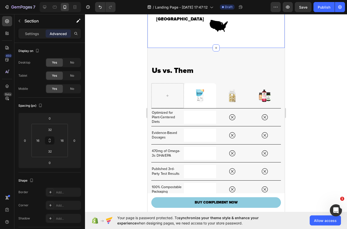
scroll to position [4436, 0]
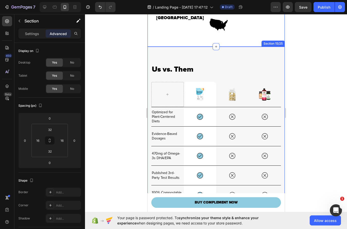
click at [231, 61] on div "Us vs. Them Heading Image Row Image Image Row Optimized for Plant-Centered Diet…" at bounding box center [215, 131] width 137 height 168
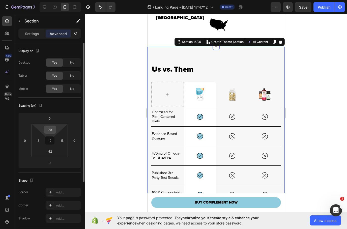
click at [49, 130] on input "70" at bounding box center [50, 130] width 10 height 8
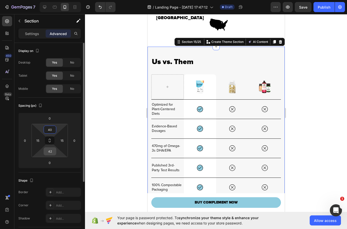
type input "40"
click at [49, 153] on input "42" at bounding box center [50, 152] width 10 height 8
type input "4042"
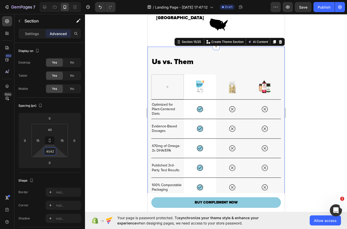
click at [124, 110] on div at bounding box center [216, 121] width 262 height 215
click at [313, 84] on div at bounding box center [216, 121] width 262 height 215
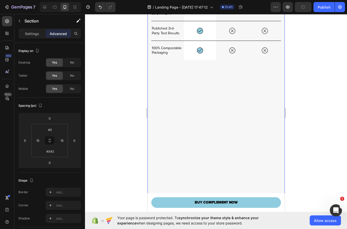
scroll to position [4584, 0]
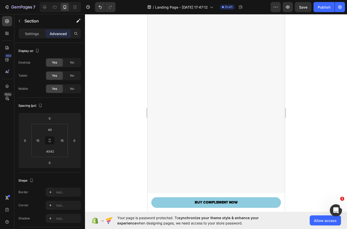
scroll to position [5367, 0]
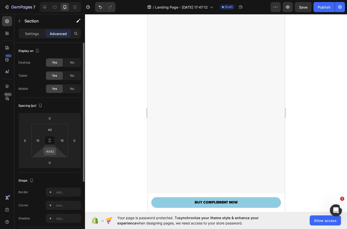
click at [54, 150] on input "4042" at bounding box center [50, 152] width 10 height 8
click at [54, 151] on input "4042" at bounding box center [50, 152] width 10 height 8
type input "40"
click at [126, 129] on div at bounding box center [216, 121] width 262 height 215
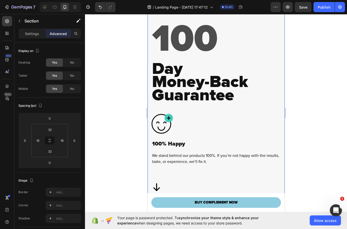
scroll to position [5690, 0]
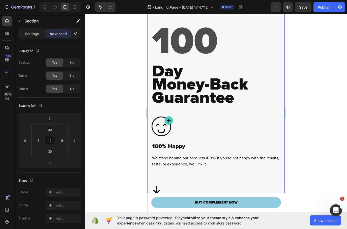
click at [150, 50] on div "100 Heading Day Money-Back Guarantee Heading Row Image 100% Happy Heading We st…" at bounding box center [215, 177] width 137 height 344
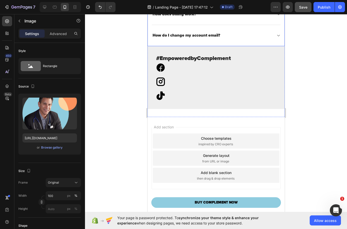
scroll to position [7593, 0]
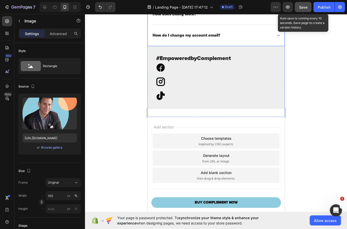
click at [304, 4] on button "Save" at bounding box center [303, 7] width 17 height 10
click at [307, 8] on span "Save" at bounding box center [303, 7] width 8 height 4
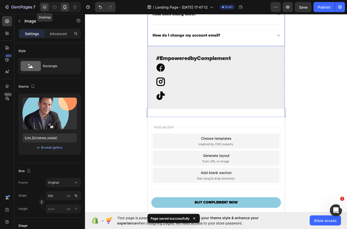
click at [45, 8] on icon at bounding box center [44, 7] width 3 height 3
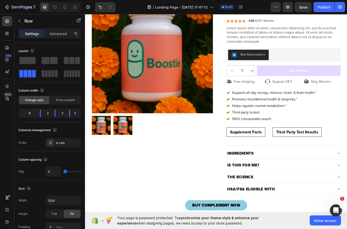
scroll to position [69, 0]
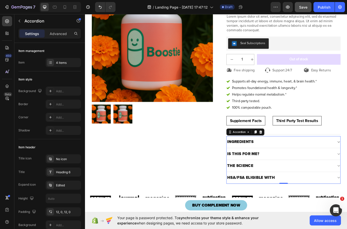
click at [306, 10] on button "Save" at bounding box center [303, 7] width 17 height 10
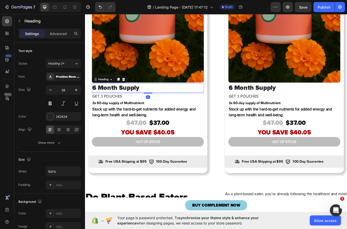
scroll to position [1200, 0]
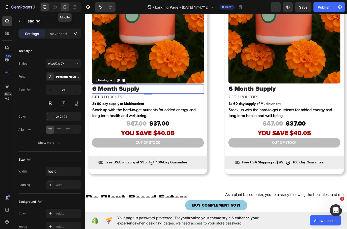
click at [65, 10] on div at bounding box center [65, 7] width 8 height 8
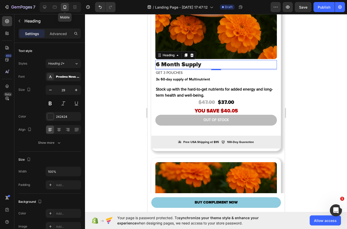
type input "24"
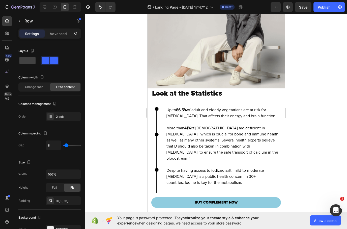
scroll to position [1906, 0]
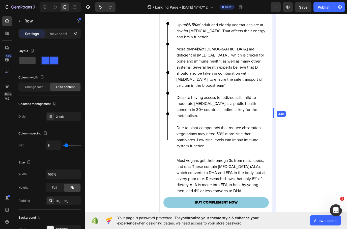
drag, startPoint x: 286, startPoint y: 110, endPoint x: 262, endPoint y: 112, distance: 24.5
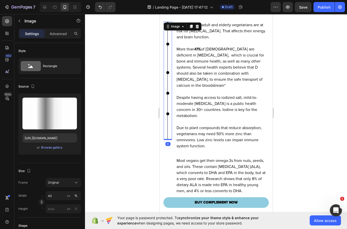
click at [166, 125] on img at bounding box center [167, 80] width 3 height 119
